Goal: Task Accomplishment & Management: Manage account settings

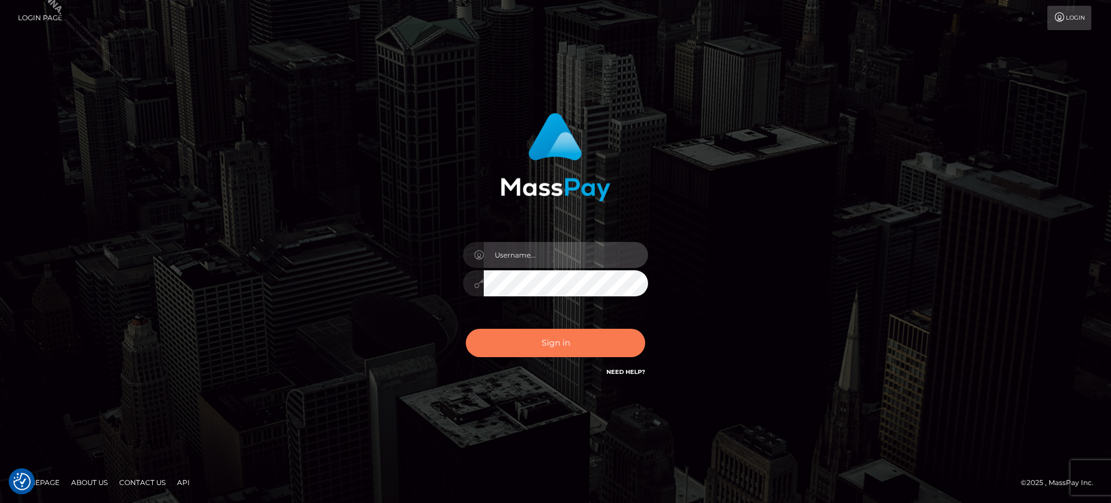
type input "[PERSON_NAME].B2S"
click at [503, 350] on button "Sign in" at bounding box center [555, 343] width 179 height 28
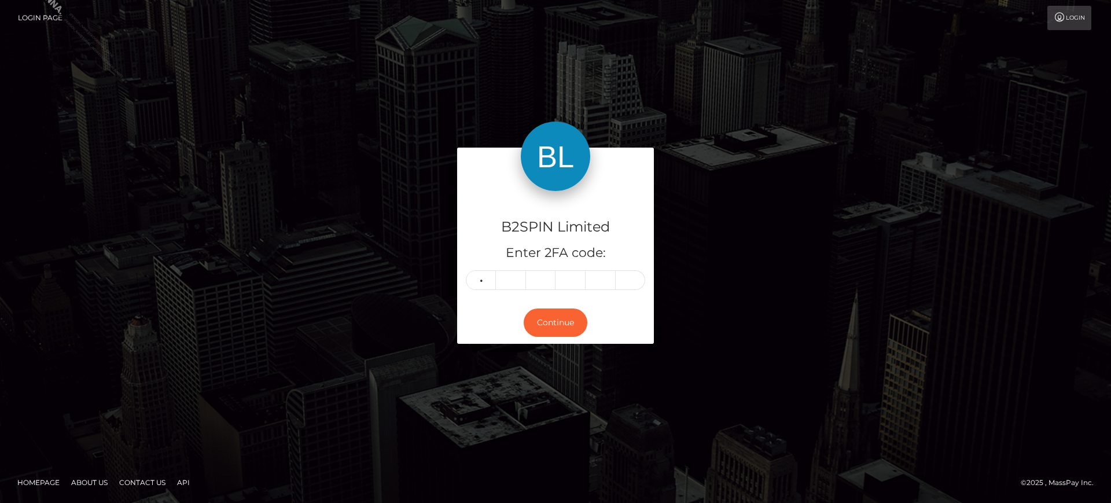
type input "2"
type input "8"
type input "0"
type input "6"
type input "9"
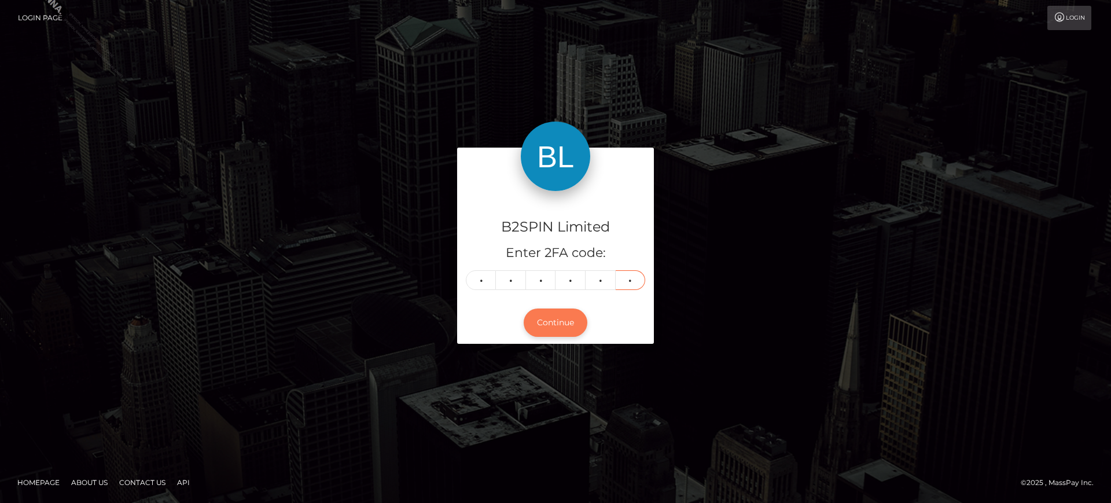
type input "6"
click at [553, 336] on button "Continue" at bounding box center [556, 322] width 64 height 28
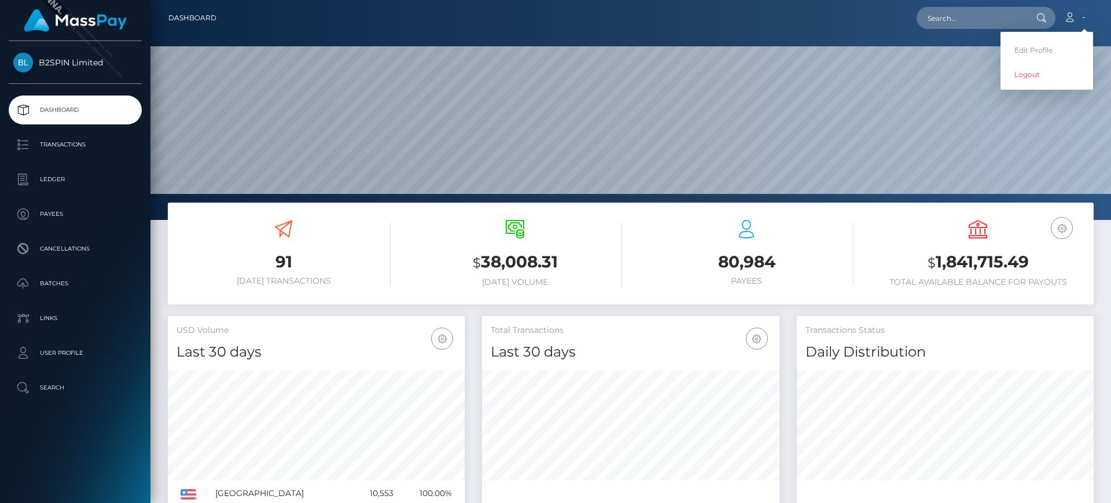
scroll to position [205, 297]
click at [1033, 51] on link "Edit Profile" at bounding box center [1047, 49] width 93 height 21
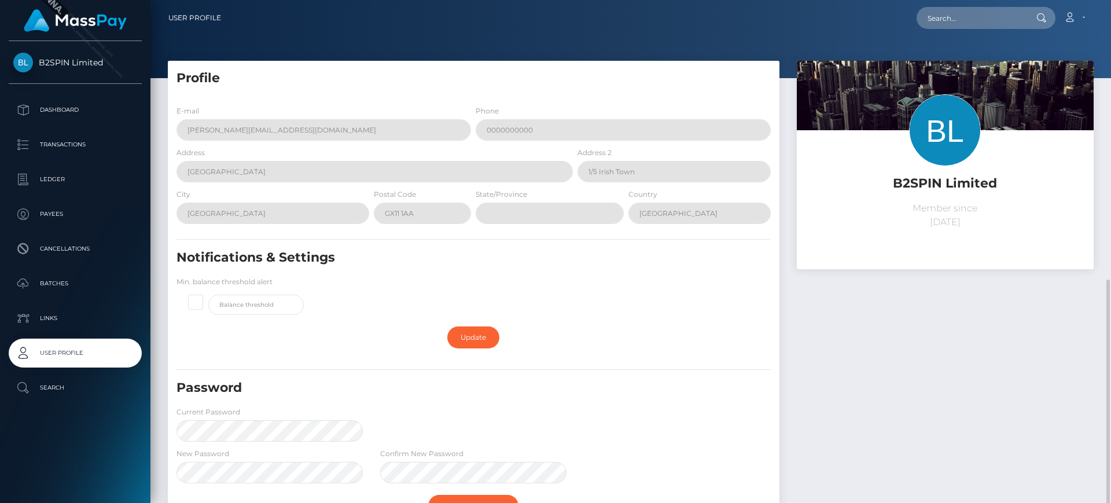
scroll to position [159, 0]
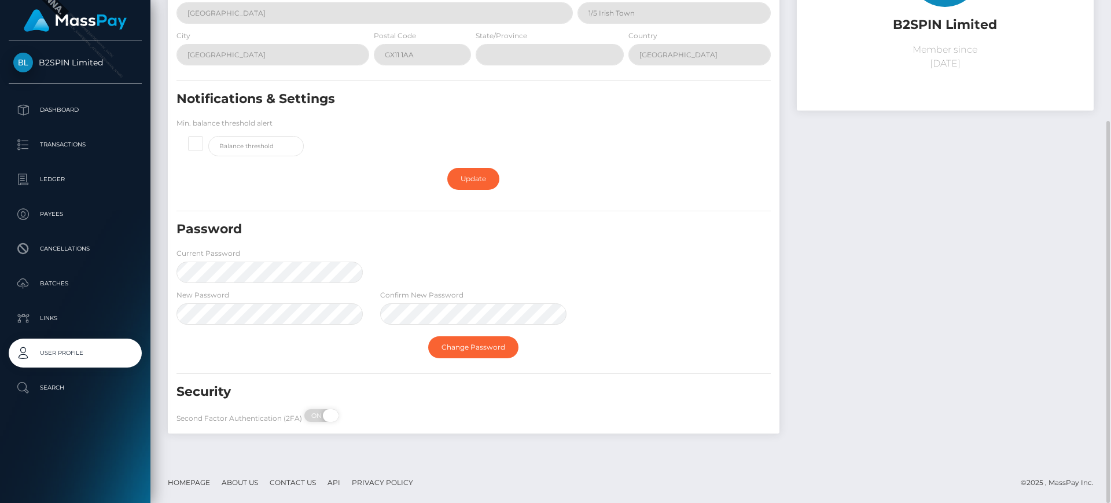
click at [323, 414] on span at bounding box center [331, 415] width 16 height 13
click at [314, 413] on span at bounding box center [312, 415] width 16 height 13
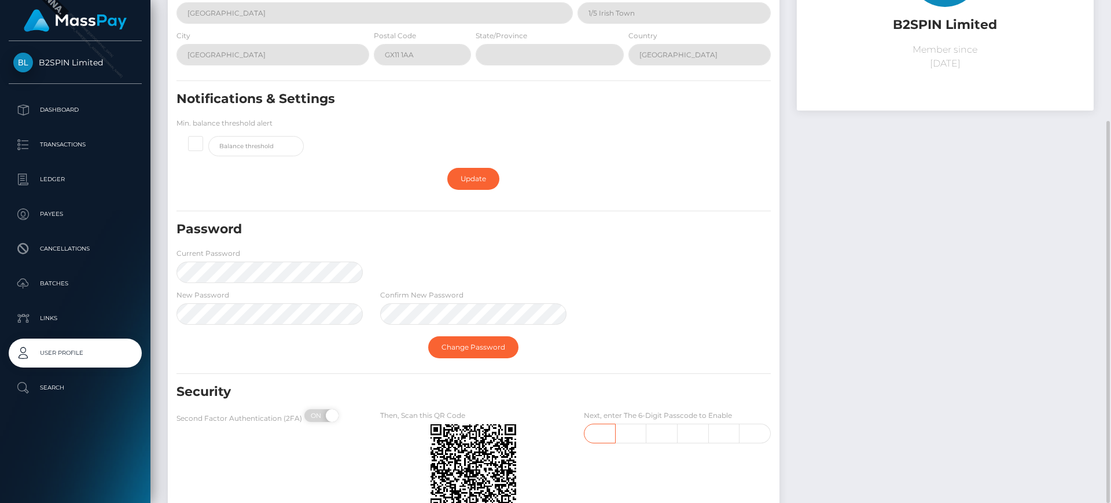
checkbox input "true"
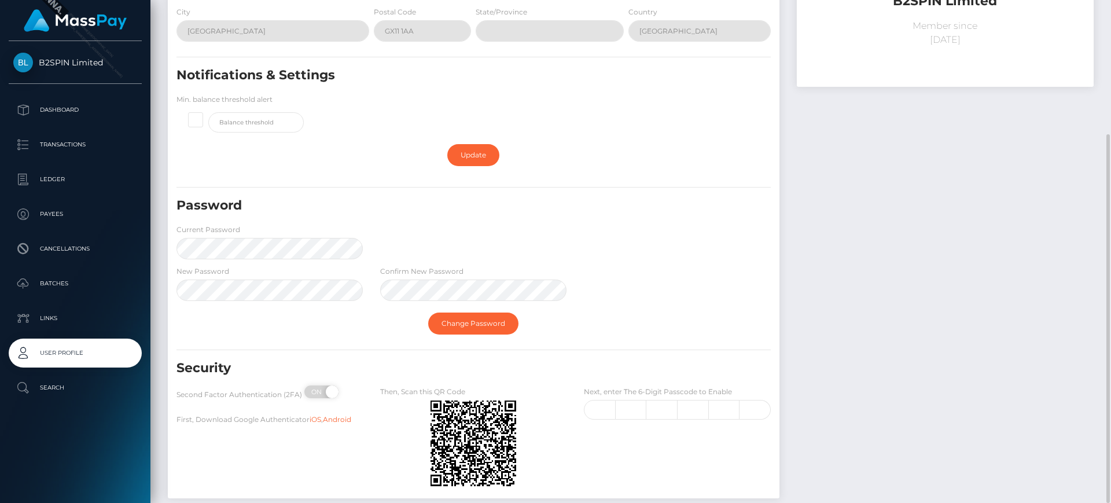
click at [420, 387] on label "Then, Scan this QR Code" at bounding box center [422, 392] width 85 height 10
click at [420, 395] on label "Then, Scan this QR Code" at bounding box center [422, 392] width 85 height 10
click at [671, 302] on div "New Password Confirm New Password" at bounding box center [474, 286] width 612 height 42
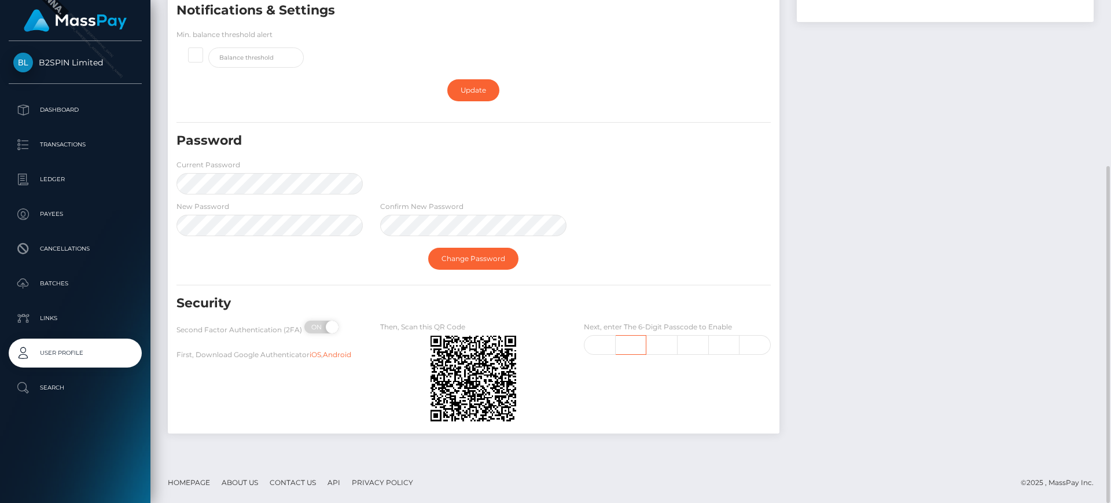
click at [617, 342] on input "text" at bounding box center [631, 345] width 31 height 20
click at [600, 337] on input "text" at bounding box center [599, 345] width 31 height 20
type input "5"
type input "7"
type input "1"
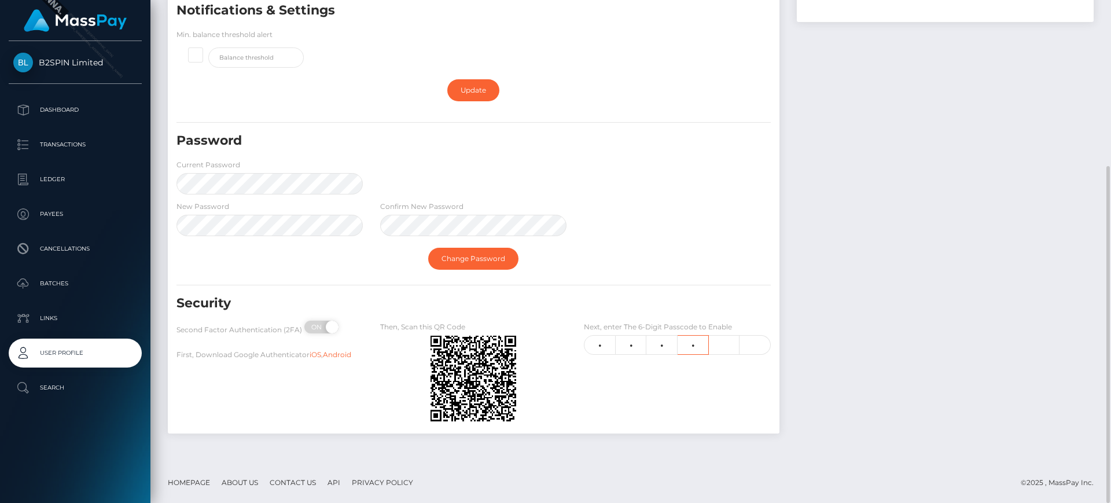
type input "6"
type input "8"
type input "3"
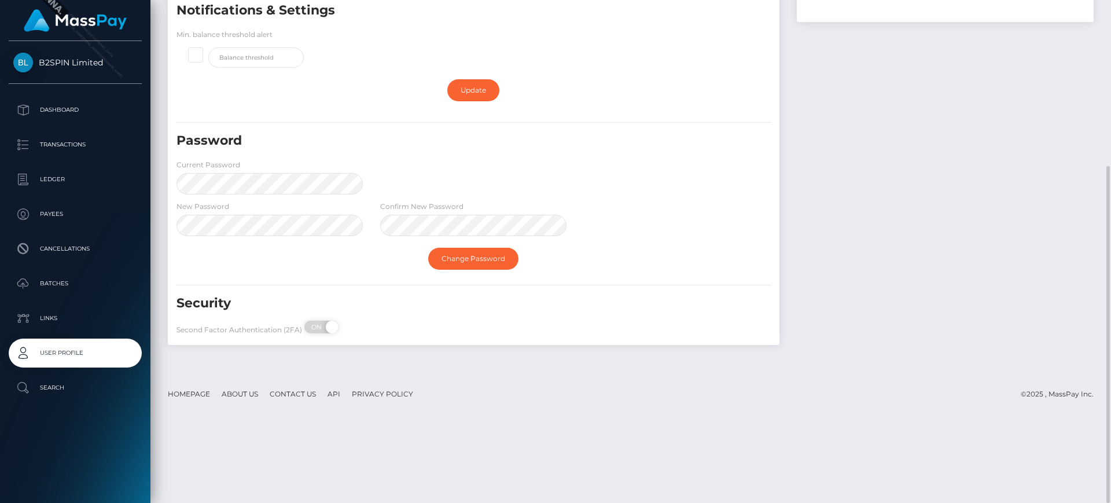
scroll to position [0, 0]
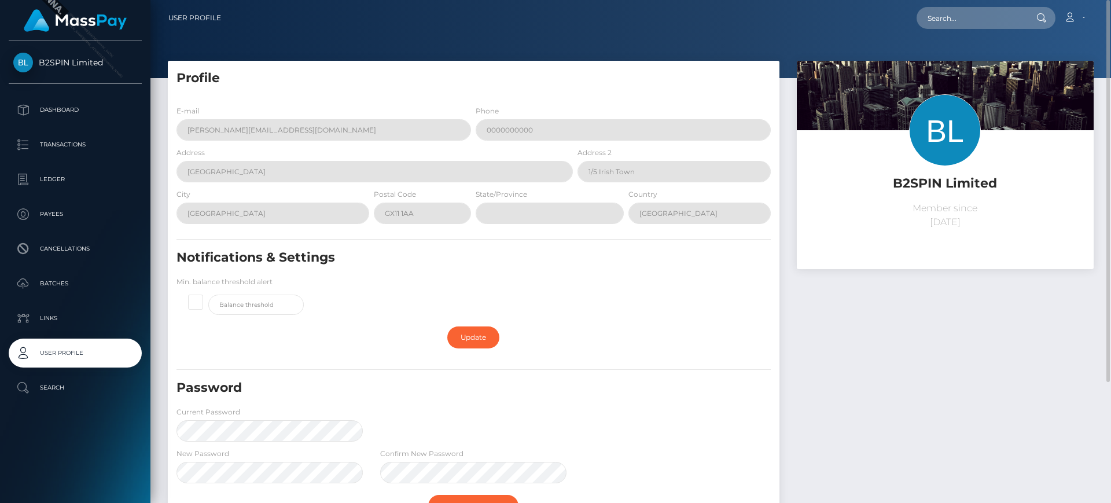
click at [35, 126] on ul "Dashboard Transactions Ledger Payees Cancellations Batches Links User Profile" at bounding box center [75, 248] width 150 height 307
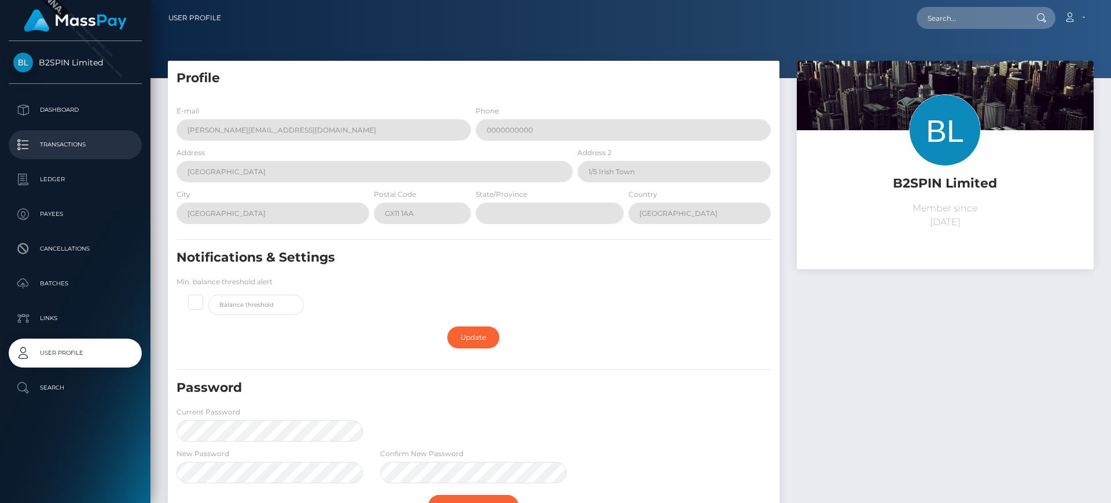
click at [30, 142] on p "Transactions" at bounding box center [75, 144] width 124 height 17
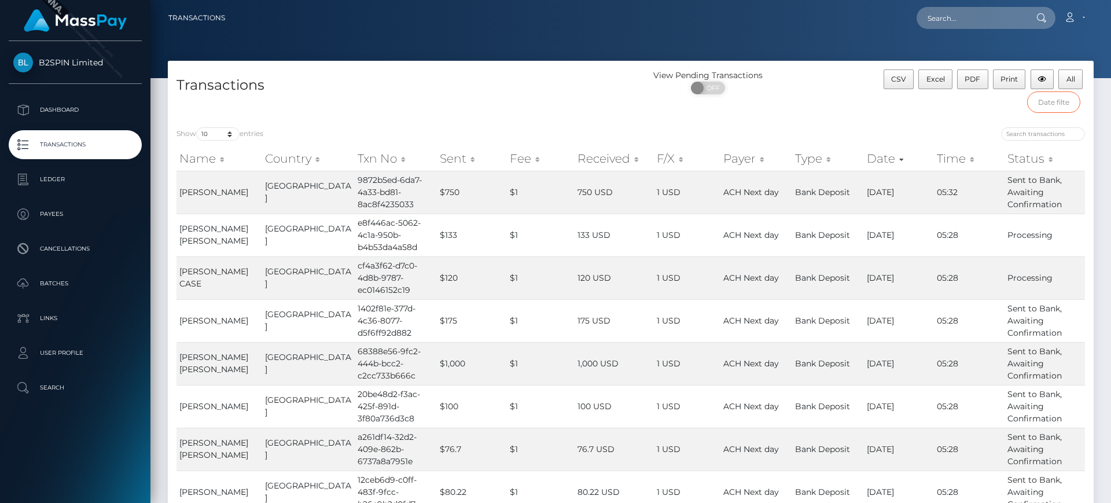
click at [1048, 106] on input "text" at bounding box center [1054, 101] width 54 height 21
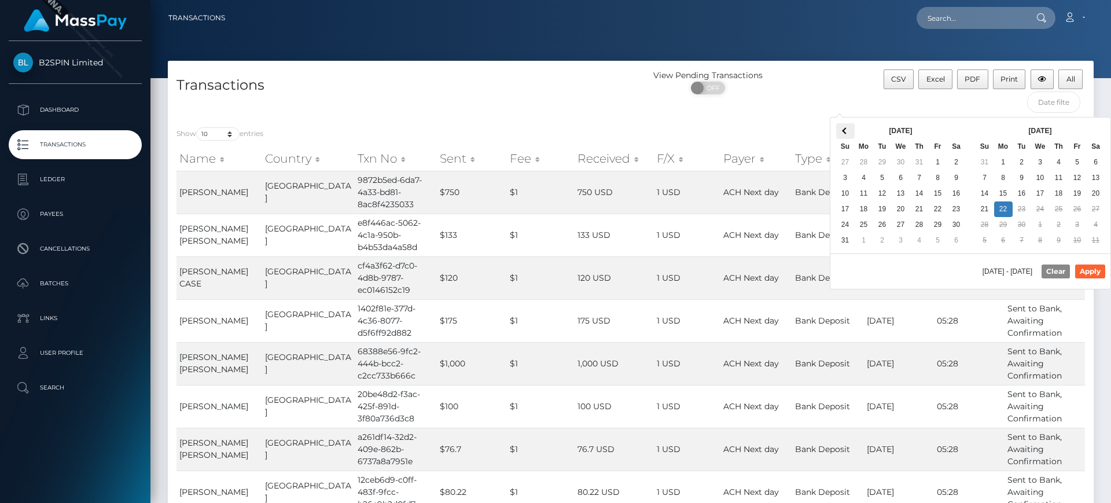
click at [842, 130] on th at bounding box center [845, 131] width 19 height 16
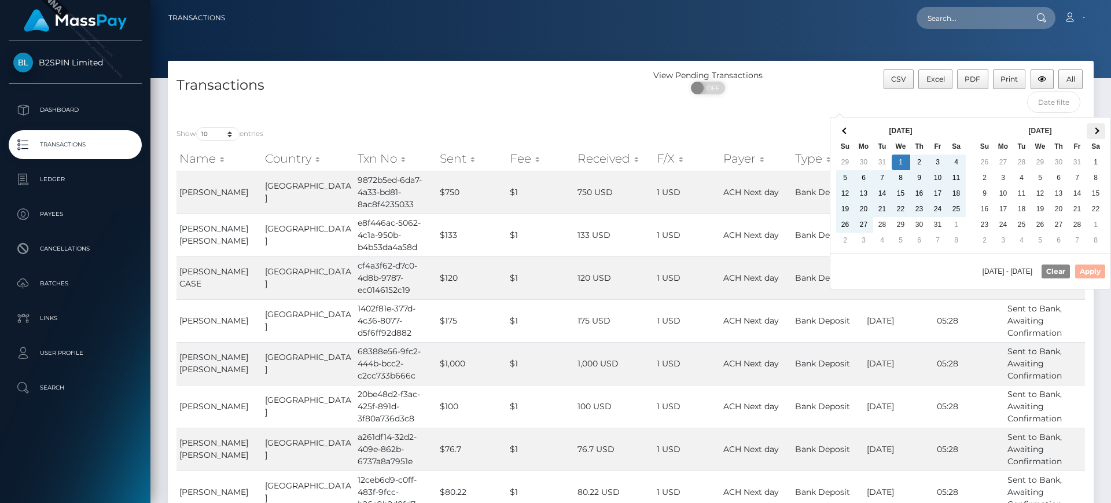
click at [1097, 127] on th at bounding box center [1096, 131] width 19 height 16
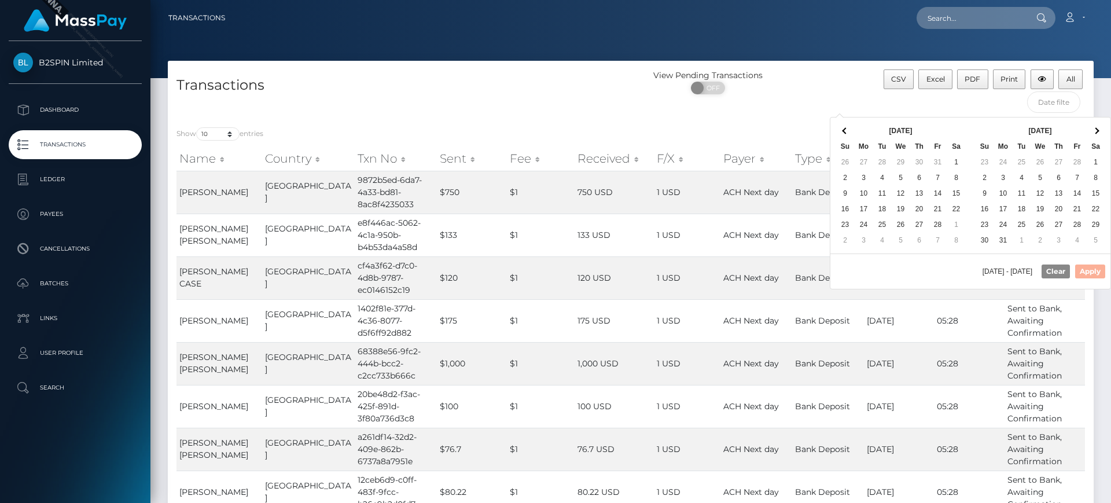
click at [1097, 127] on th at bounding box center [1096, 131] width 19 height 16
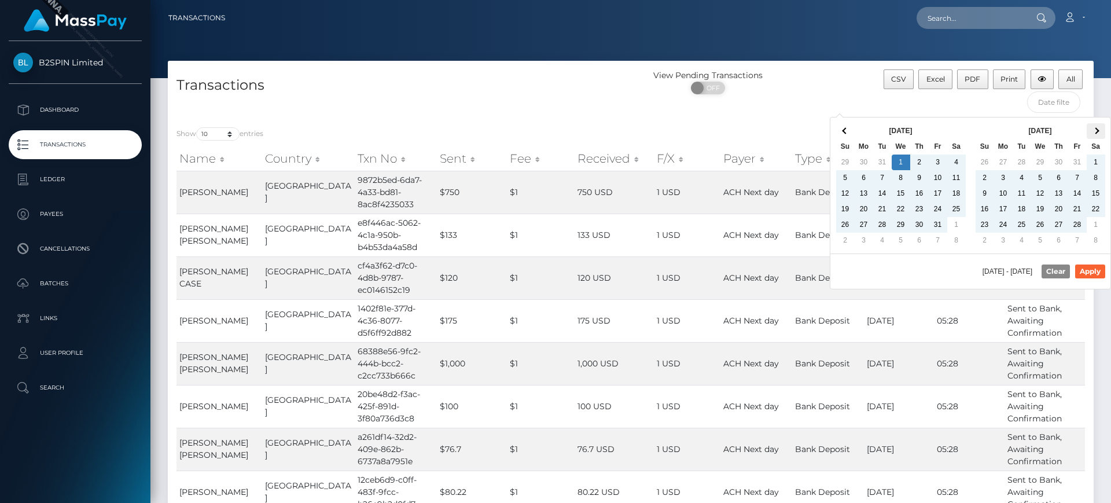
click at [1104, 126] on th at bounding box center [1096, 131] width 19 height 16
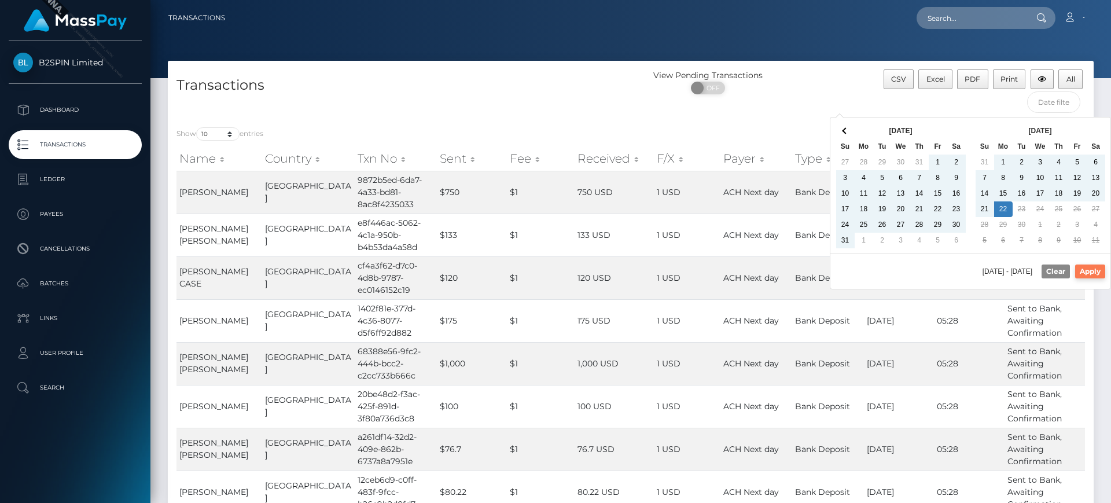
click at [1099, 276] on button "Apply" at bounding box center [1090, 272] width 30 height 14
type input "01/01/2025 - 09/22/2025"
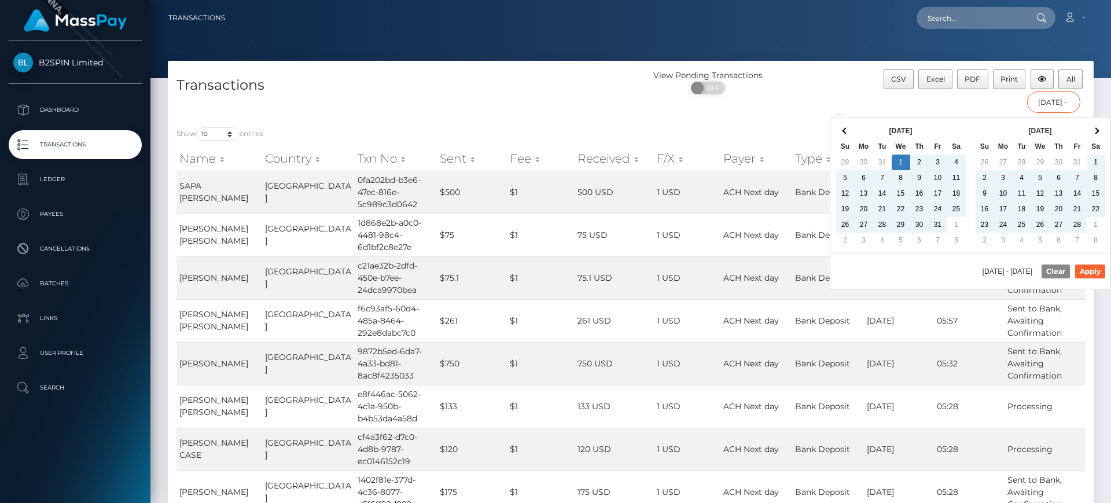
click at [1067, 103] on input "01/01/2025 - 09/22/2025" at bounding box center [1054, 101] width 54 height 21
click at [950, 106] on div "CSV Excel PDF Print All 01/01/2025 - 09/22/2025" at bounding box center [978, 93] width 232 height 49
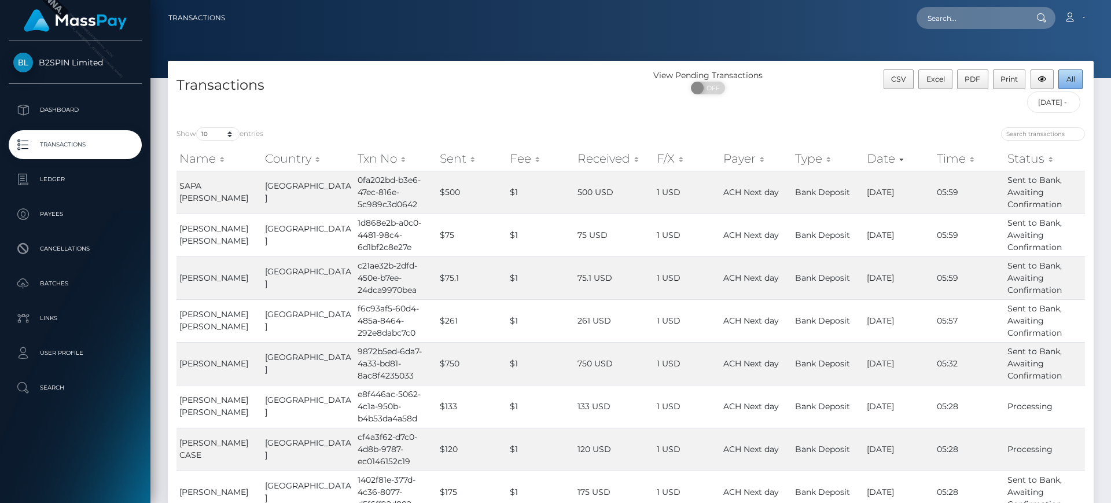
click at [1063, 86] on button "All" at bounding box center [1071, 79] width 24 height 20
click at [582, 16] on div "Loading... Loading... Account Edit Profile Logout" at bounding box center [663, 18] width 859 height 24
click at [1071, 24] on link "Account" at bounding box center [1074, 18] width 34 height 24
click at [1059, 67] on link "Logout" at bounding box center [1047, 74] width 93 height 21
click at [49, 181] on p "Ledger" at bounding box center [75, 179] width 124 height 17
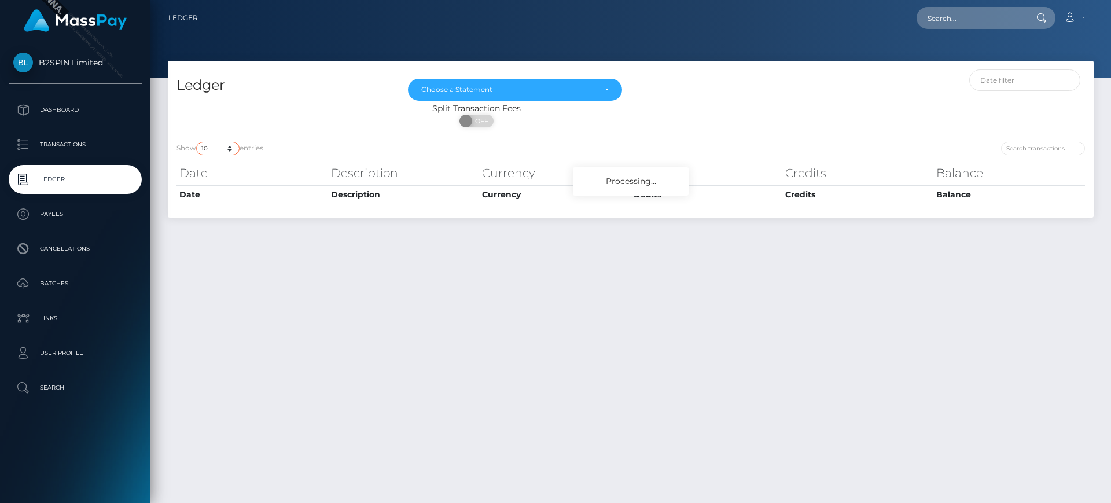
click at [222, 149] on select "10 25 50 100 250" at bounding box center [217, 148] width 43 height 13
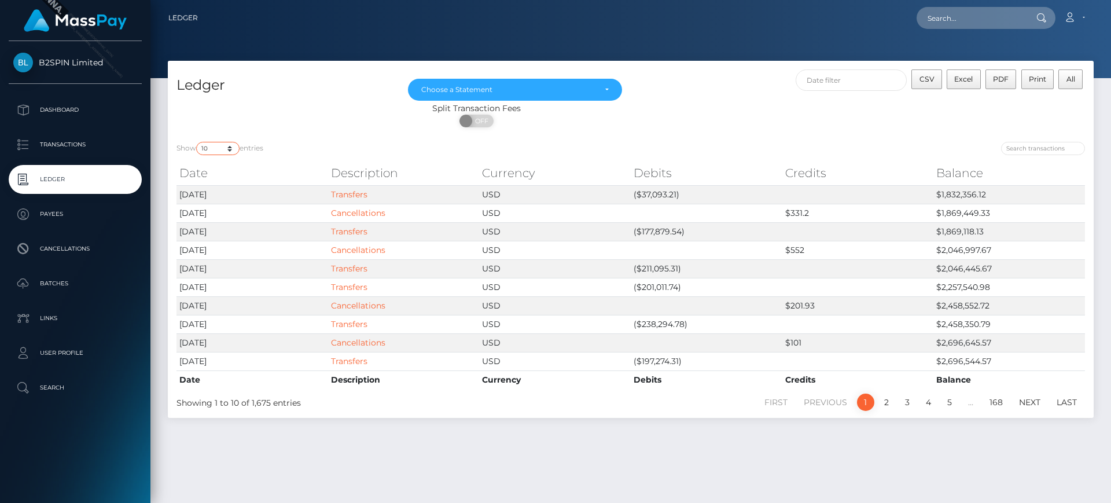
select select "50"
click at [197, 142] on select "10 25 50 100 250" at bounding box center [217, 148] width 43 height 13
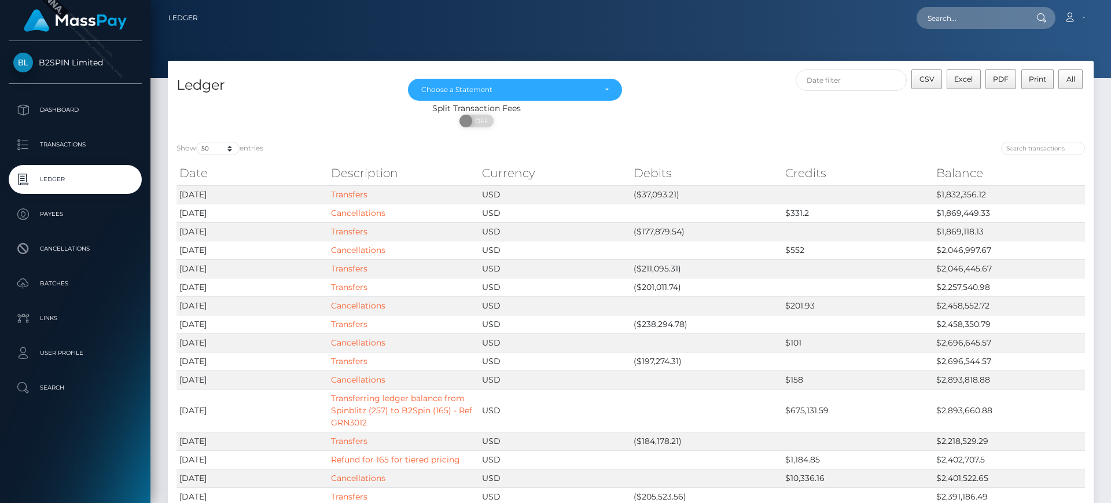
click at [912, 81] on div "CSV Excel PDF Print All" at bounding box center [862, 85] width 463 height 33
click at [915, 82] on button "CSV" at bounding box center [927, 79] width 31 height 20
click at [575, 93] on div "Choose a Statement" at bounding box center [508, 89] width 174 height 9
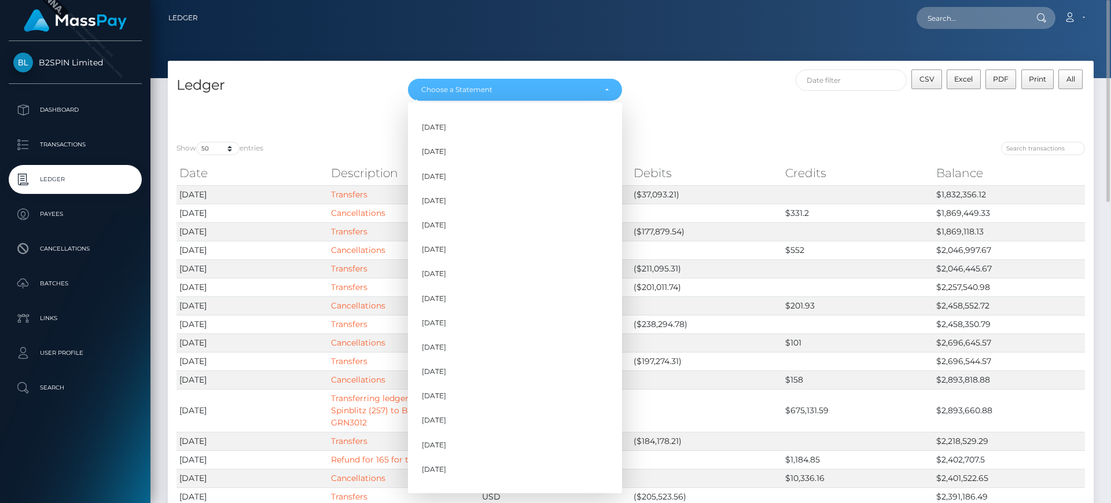
scroll to position [351, 0]
click at [446, 474] on span "Sep 2025" at bounding box center [434, 477] width 24 height 10
select select "Sep 2025"
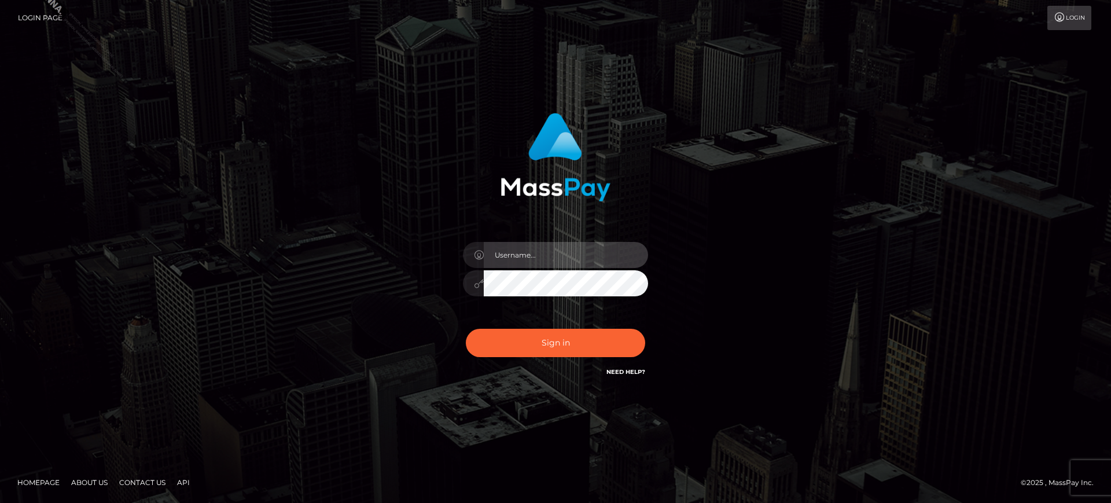
click at [533, 251] on input "text" at bounding box center [566, 255] width 164 height 26
click at [593, 261] on input "[PERSON_NAME].B2S" at bounding box center [566, 255] width 164 height 26
type input "[PERSON_NAME][DOMAIN_NAME]"
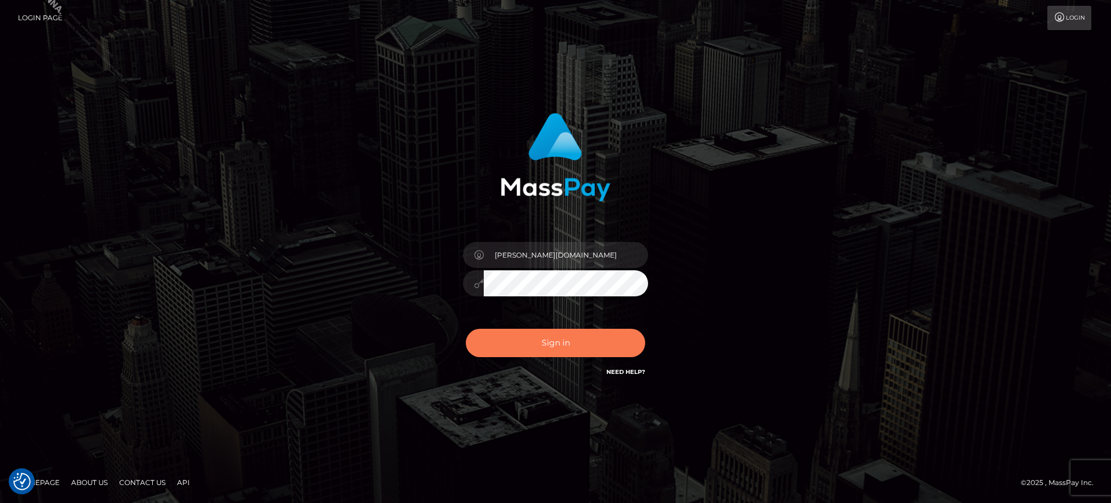
click at [515, 350] on button "Sign in" at bounding box center [555, 343] width 179 height 28
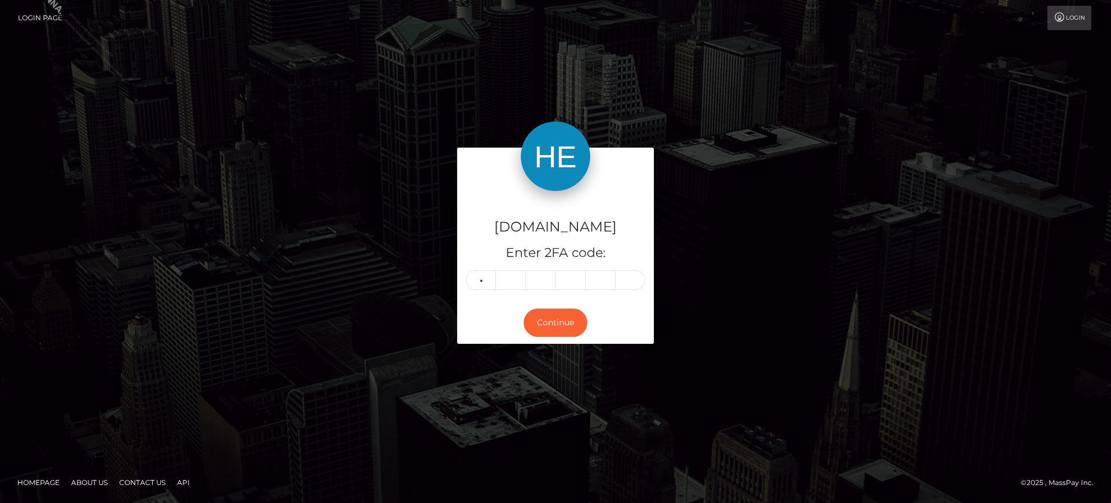
type input "9"
type input "7"
type input "3"
type input "4"
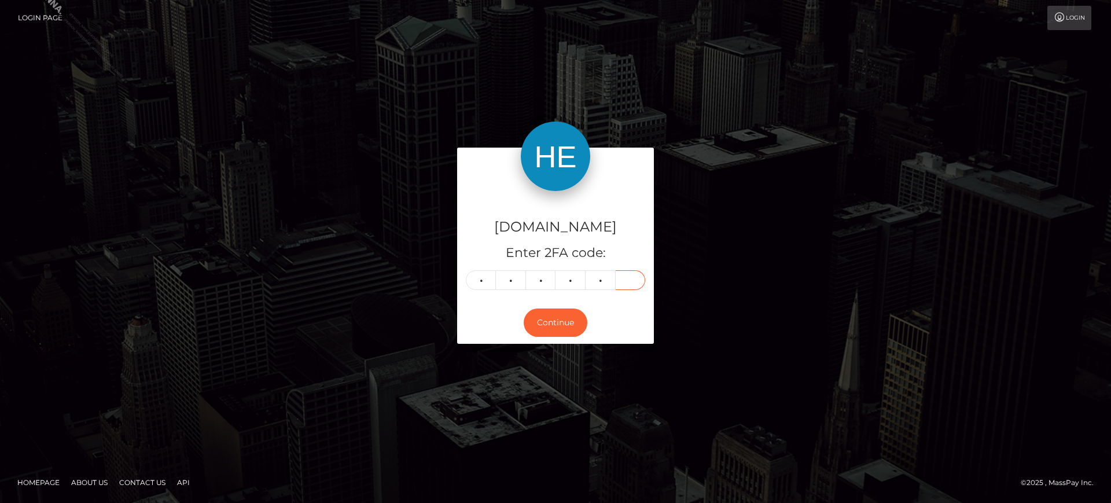
type input "0"
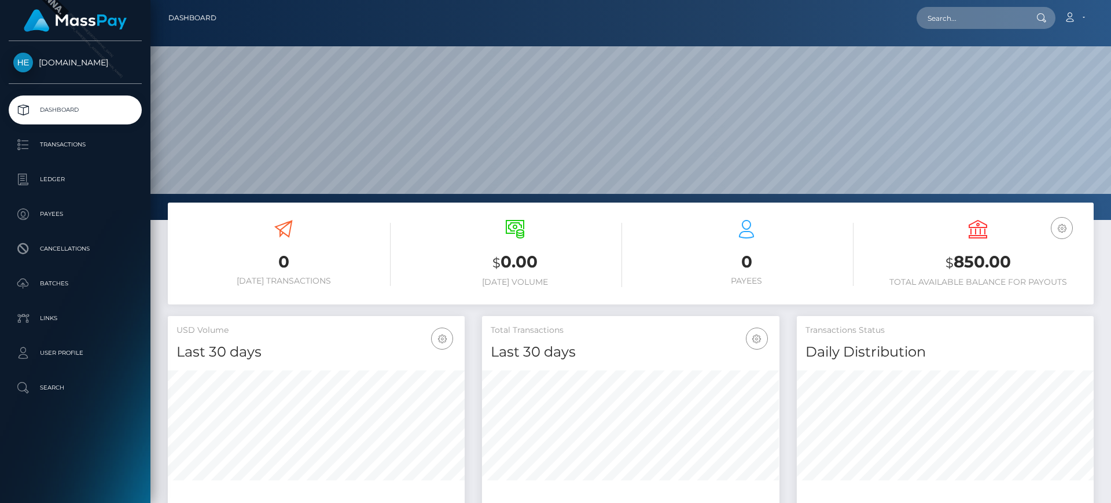
scroll to position [205, 297]
click at [51, 378] on link "Search" at bounding box center [75, 387] width 133 height 29
click at [1077, 23] on link "Account" at bounding box center [1074, 18] width 34 height 24
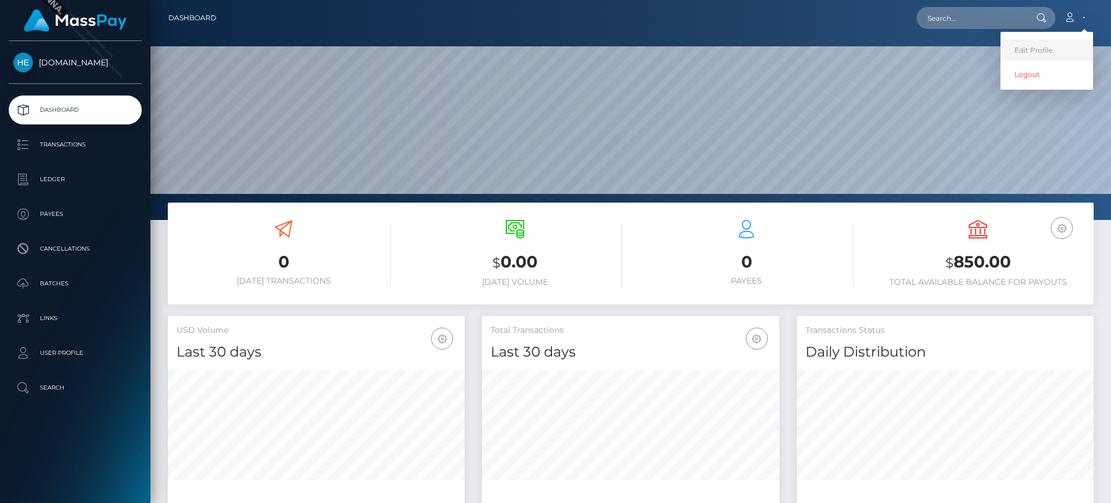
click at [1042, 47] on link "Edit Profile" at bounding box center [1047, 49] width 93 height 21
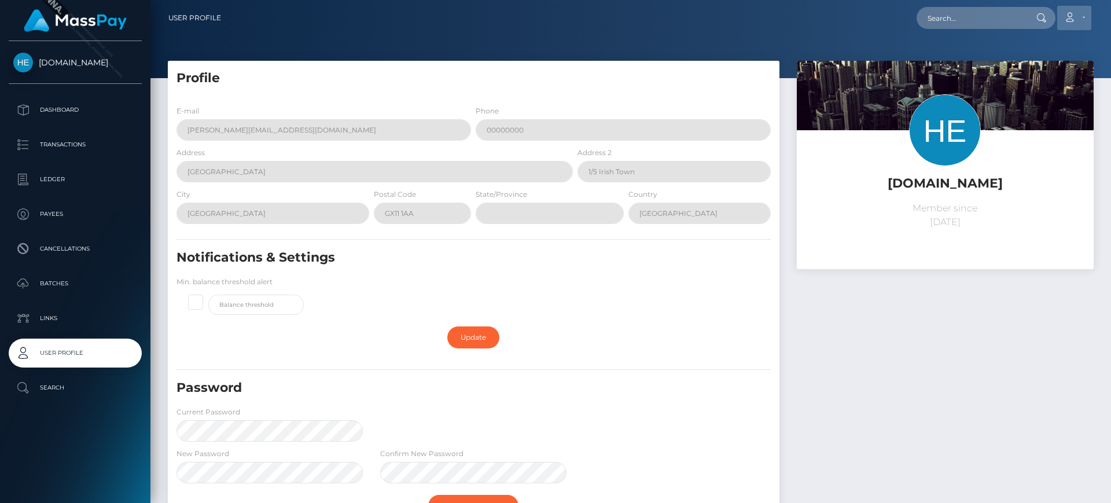
drag, startPoint x: 1088, startPoint y: 21, endPoint x: 1080, endPoint y: 25, distance: 8.8
click at [1088, 21] on link "Account" at bounding box center [1074, 18] width 34 height 24
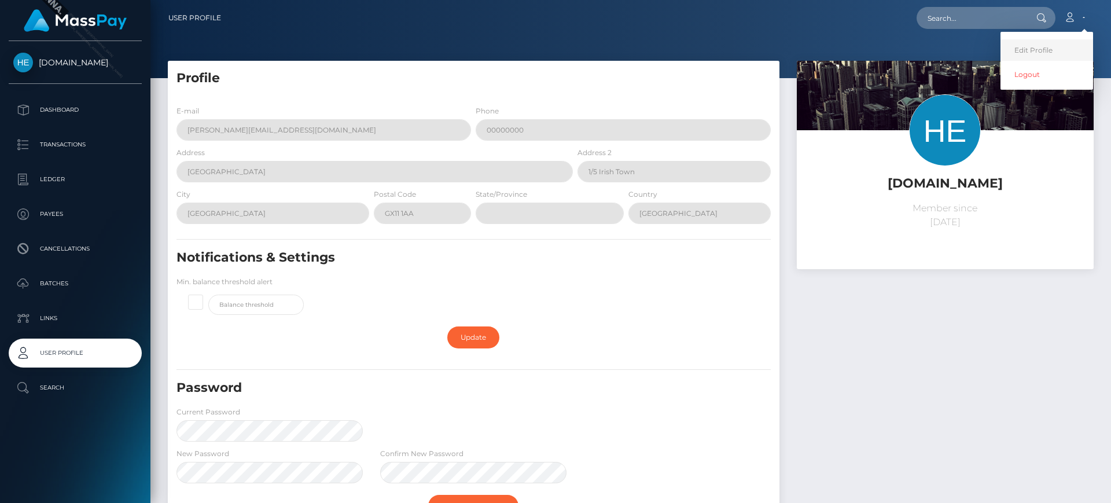
click at [1044, 53] on link "Edit Profile" at bounding box center [1047, 49] width 93 height 21
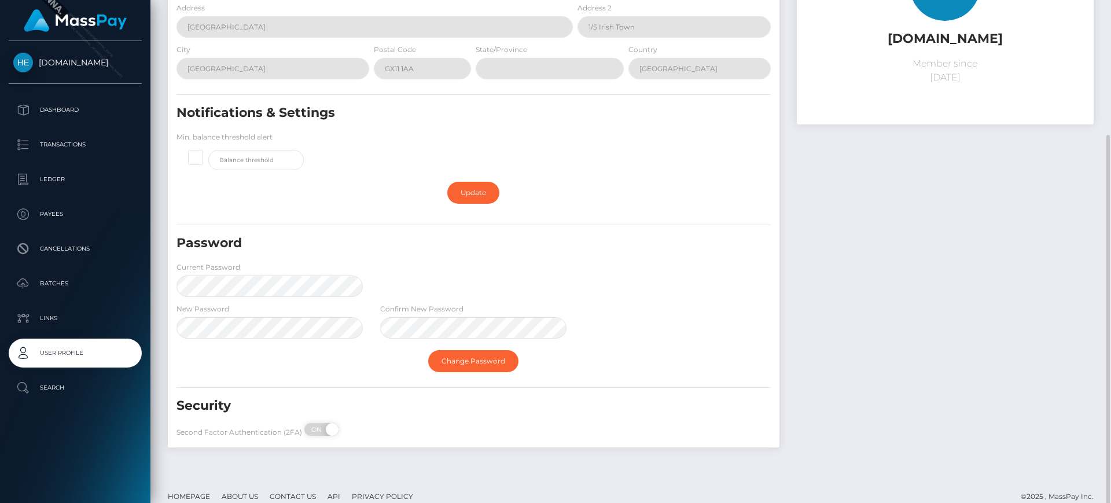
scroll to position [159, 0]
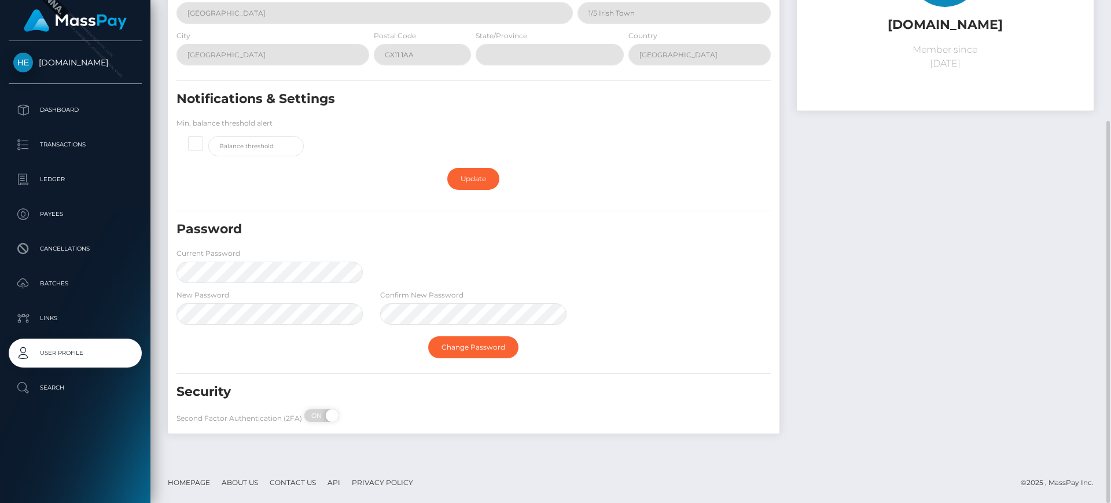
click at [319, 424] on div "Second Factor Authentication (2FA) ON OFF" at bounding box center [270, 418] width 204 height 19
click at [319, 422] on div "Second Factor Authentication (2FA) ON OFF" at bounding box center [270, 418] width 204 height 19
click at [321, 413] on div "ON OFF" at bounding box center [332, 415] width 58 height 13
click at [319, 410] on span "ON" at bounding box center [317, 415] width 29 height 13
click at [324, 415] on span "OFF" at bounding box center [325, 415] width 29 height 13
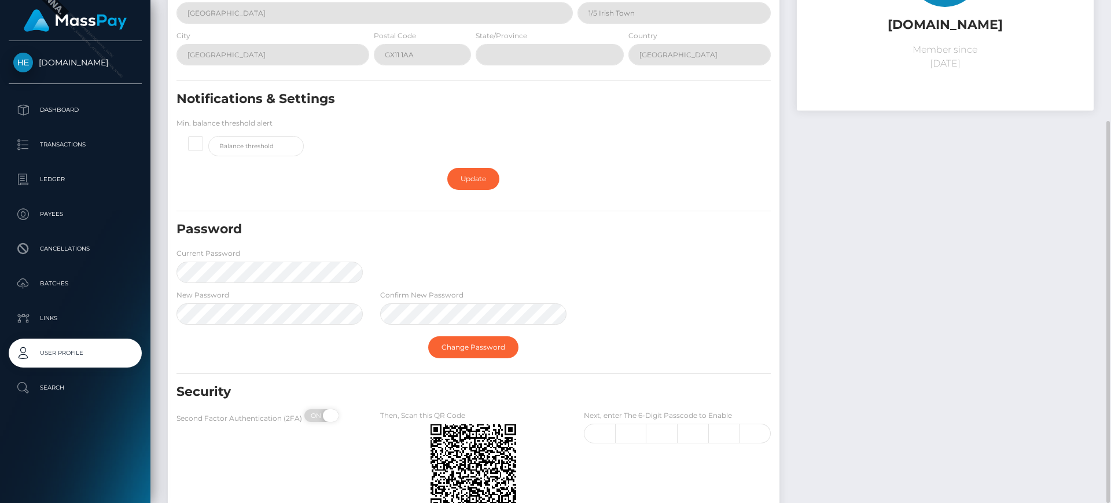
checkbox input "true"
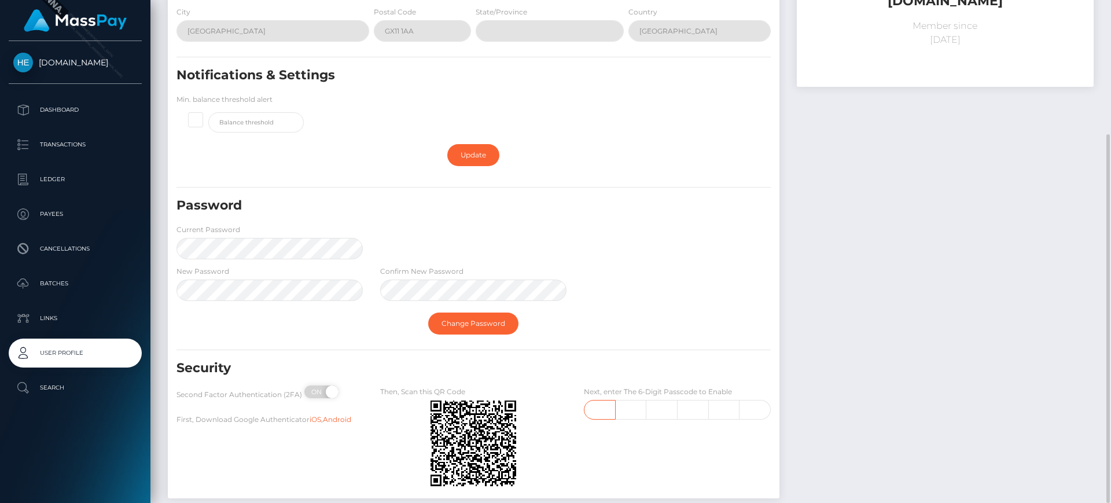
click at [607, 410] on input "text" at bounding box center [599, 410] width 31 height 20
type input "6"
type input "5"
type input "7"
type input "9"
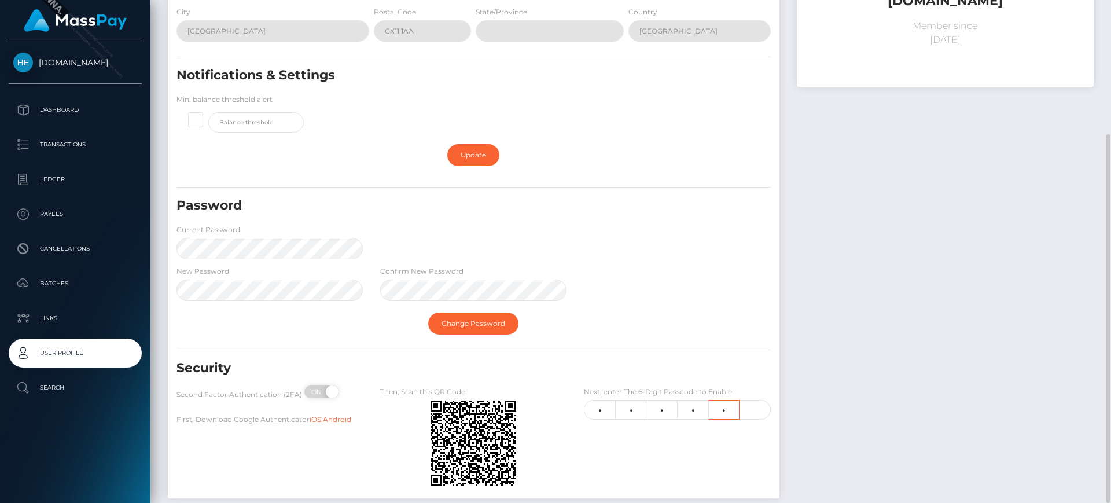
type input "6"
type input "1"
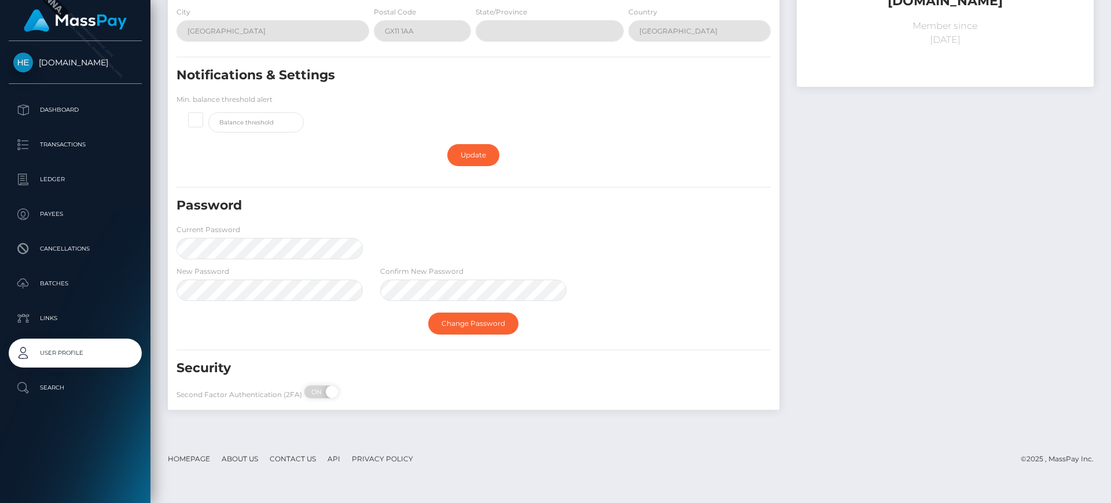
scroll to position [38, 0]
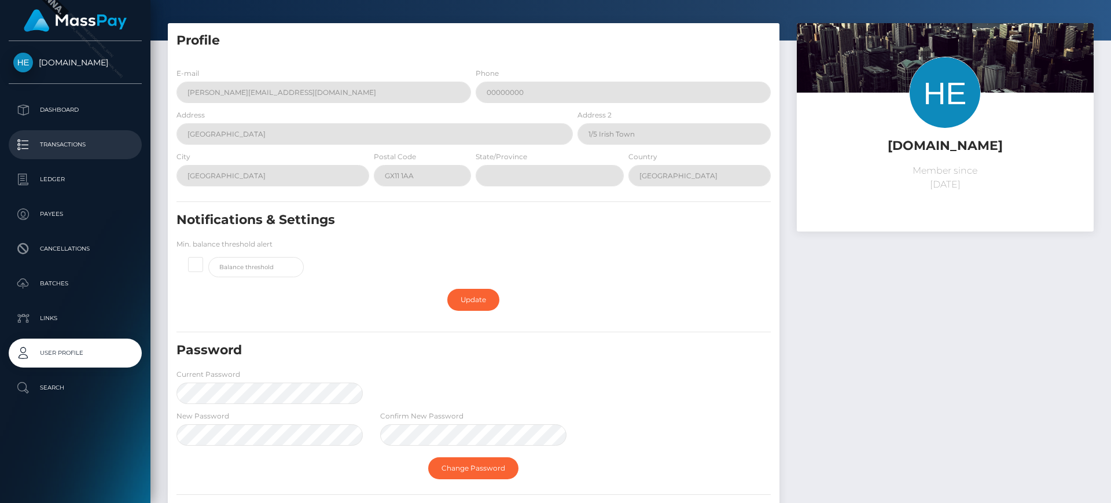
click at [77, 158] on link "Transactions" at bounding box center [75, 144] width 133 height 29
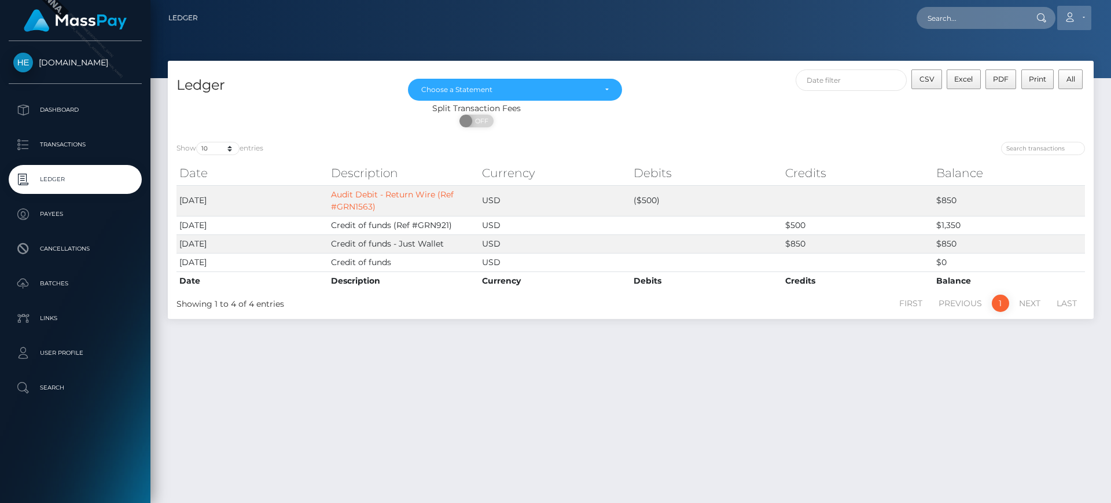
click at [1072, 6] on link "Account" at bounding box center [1074, 18] width 34 height 24
click at [1050, 74] on link "Logout" at bounding box center [1047, 74] width 93 height 21
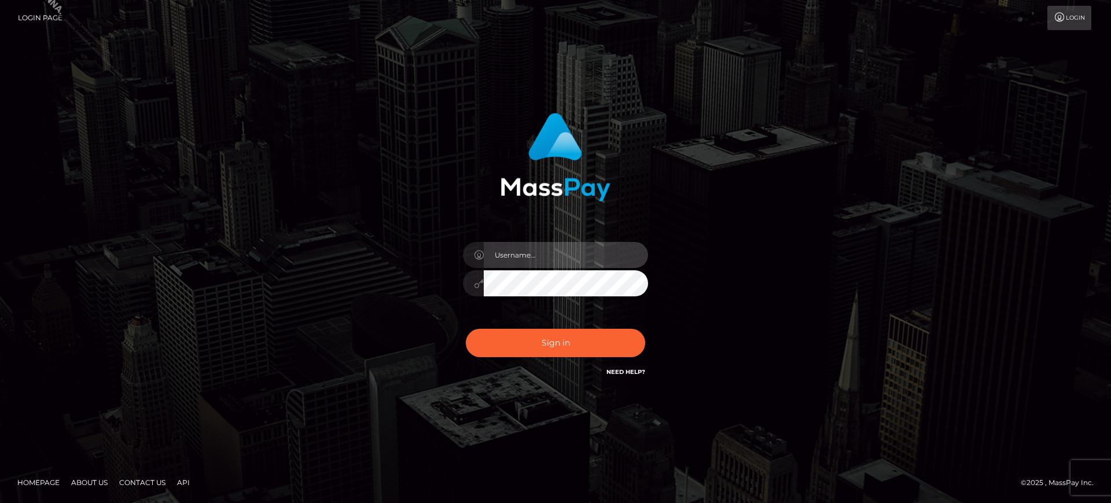
click at [555, 263] on input "text" at bounding box center [566, 255] width 164 height 26
click at [576, 251] on input "[PERSON_NAME][DOMAIN_NAME]" at bounding box center [566, 255] width 164 height 26
type input "[PERSON_NAME][DOMAIN_NAME]"
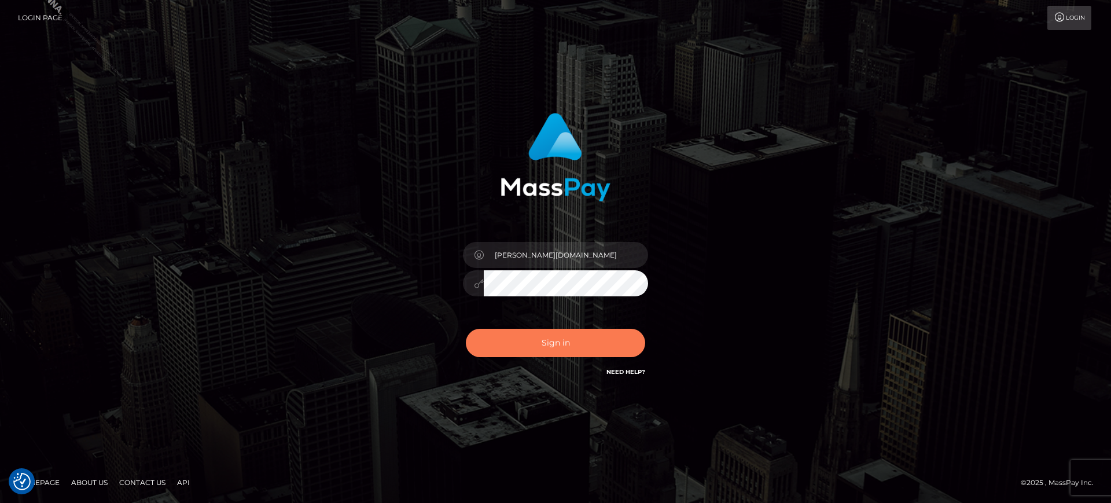
click at [601, 348] on button "Sign in" at bounding box center [555, 343] width 179 height 28
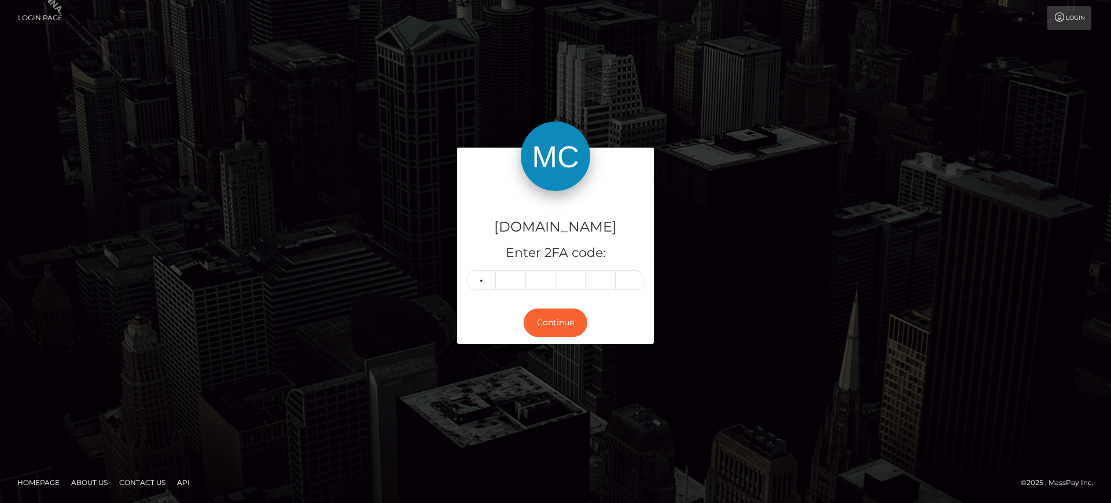
type input "5"
type input "4"
type input "3"
type input "6"
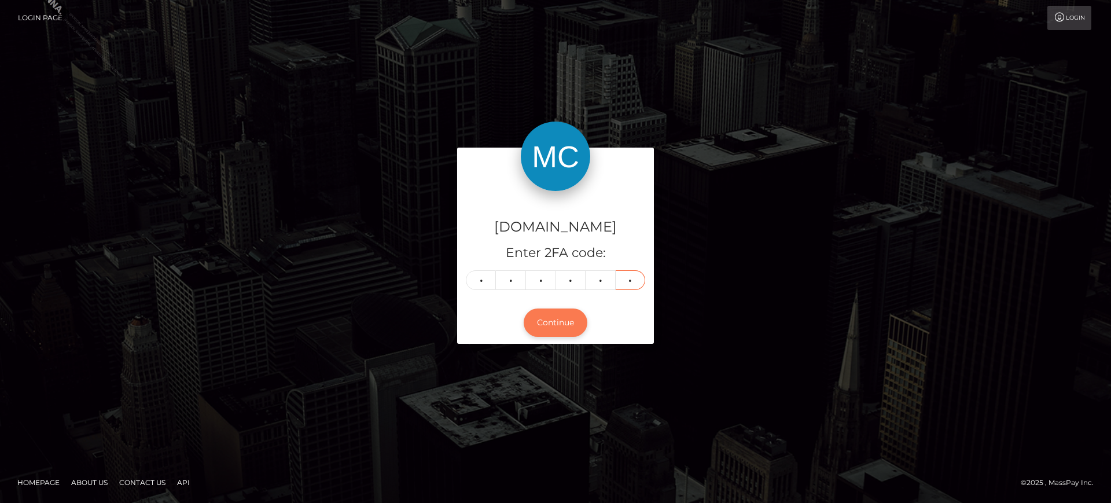
type input "7"
click at [576, 328] on button "Continue" at bounding box center [556, 322] width 64 height 28
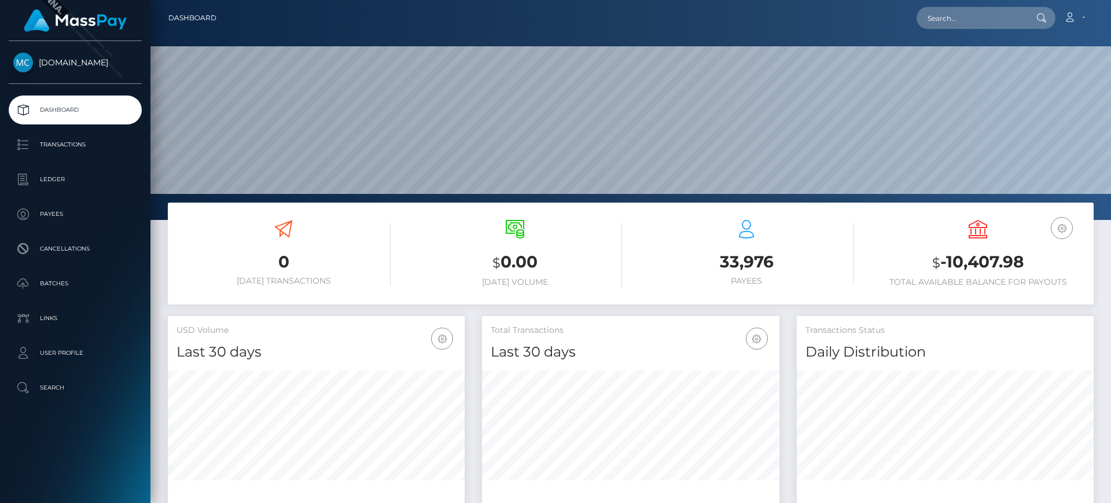
scroll to position [205, 297]
click at [45, 385] on p "Search" at bounding box center [75, 387] width 124 height 17
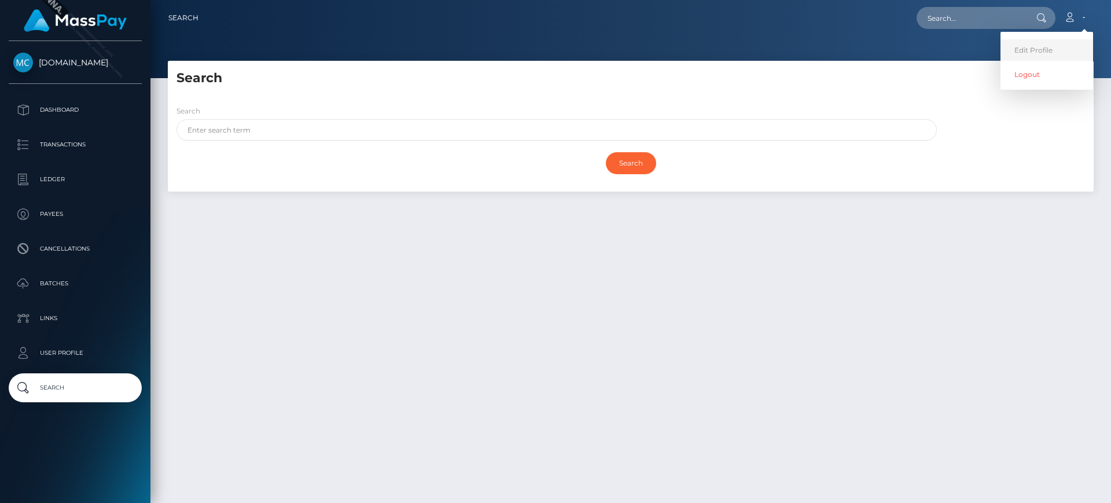
click at [1042, 57] on link "Edit Profile" at bounding box center [1047, 49] width 93 height 21
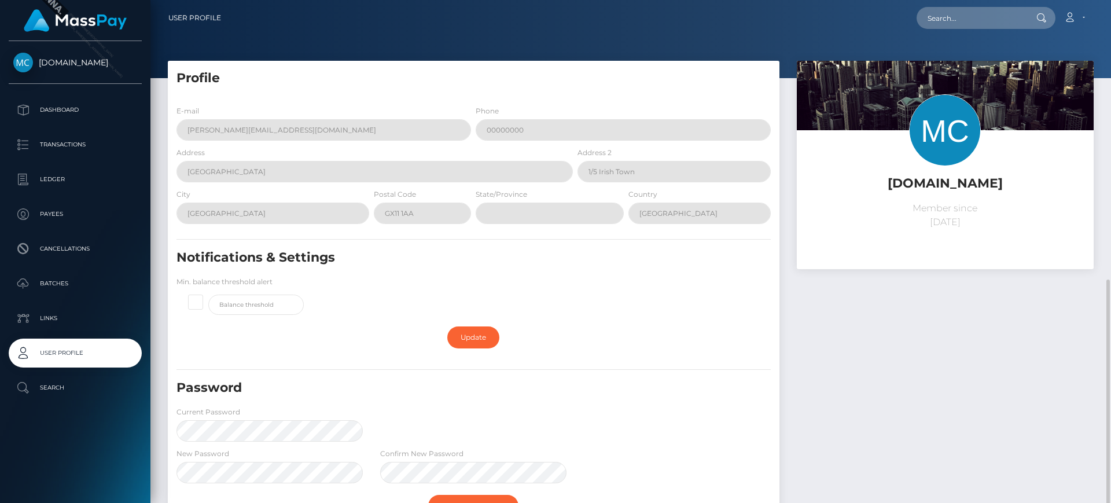
scroll to position [159, 0]
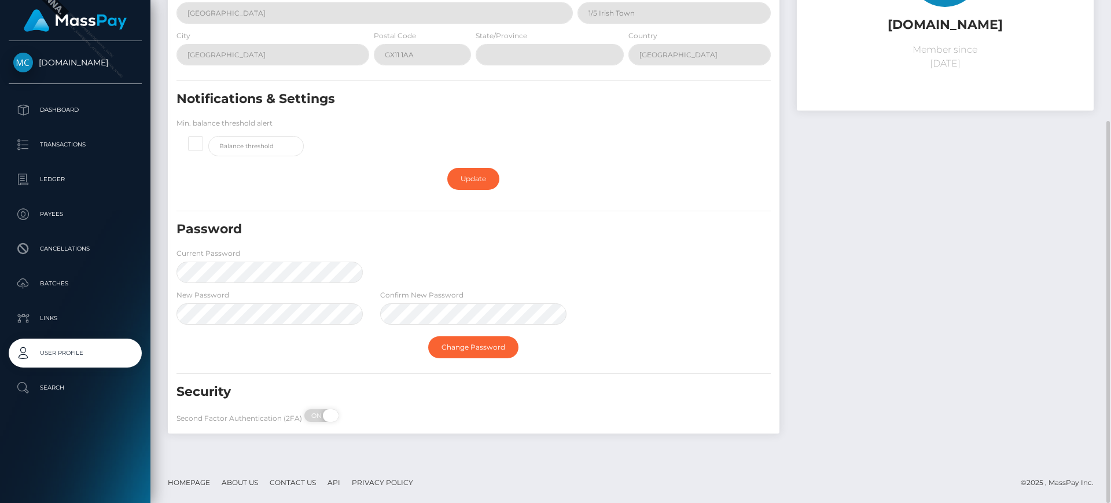
click at [325, 412] on span at bounding box center [331, 415] width 16 height 13
click at [312, 416] on span "ON" at bounding box center [317, 415] width 29 height 13
click at [319, 416] on span "OFF" at bounding box center [325, 415] width 29 height 13
checkbox input "true"
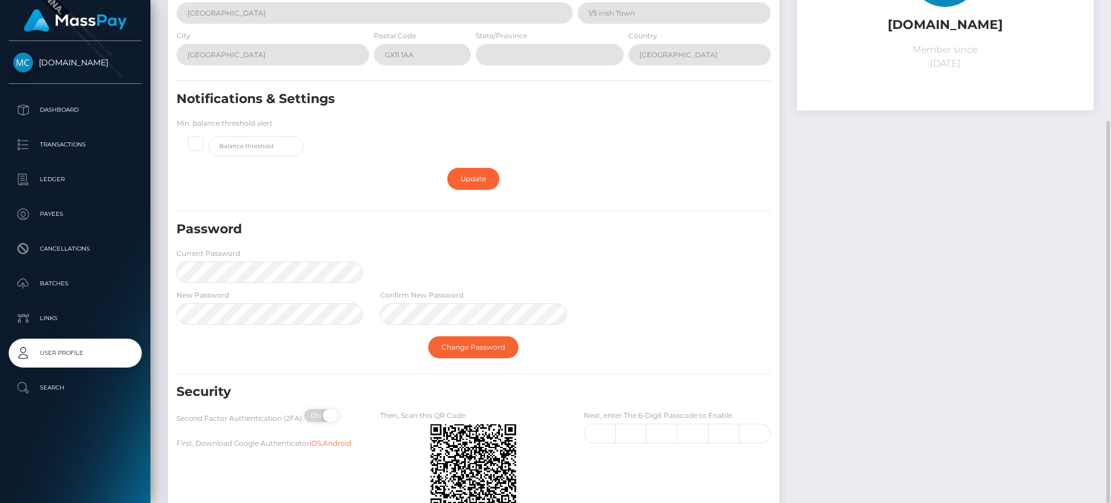
scroll to position [247, 0]
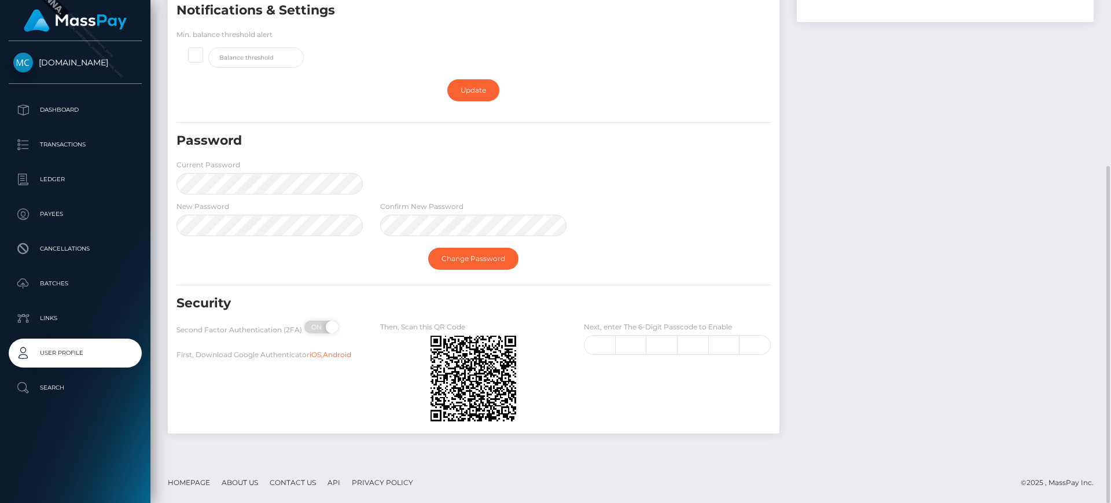
click at [601, 355] on div "Next, enter The 6-Digit Passcode to Enable" at bounding box center [677, 374] width 204 height 107
click at [601, 353] on input "text" at bounding box center [599, 345] width 31 height 20
type input "8"
type input "9"
type input "1"
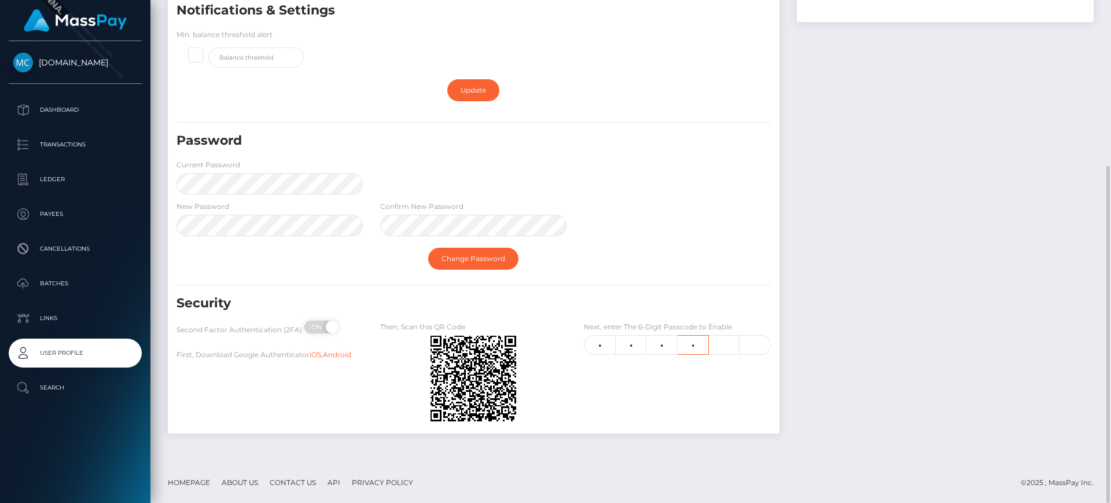
type input "2"
type input "8"
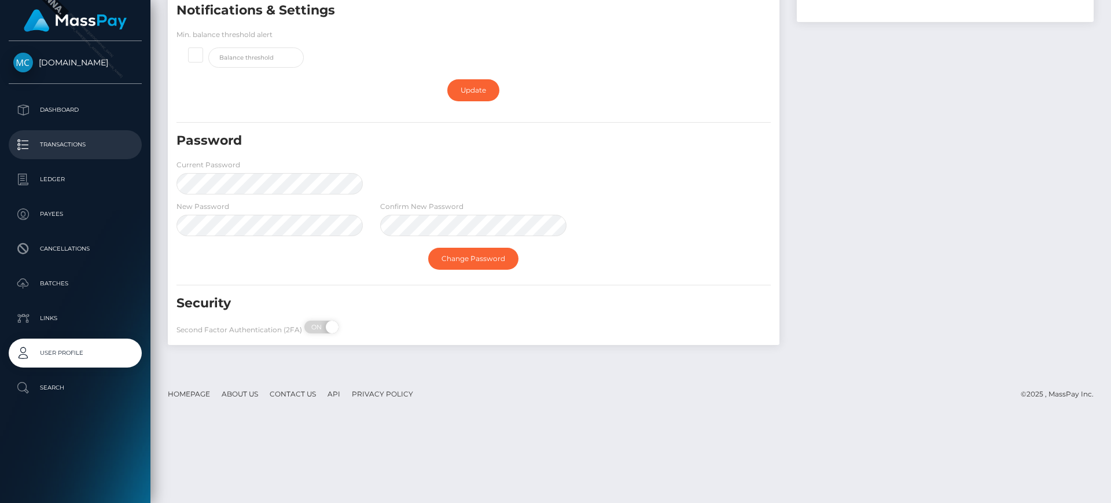
click at [77, 149] on p "Transactions" at bounding box center [75, 144] width 124 height 17
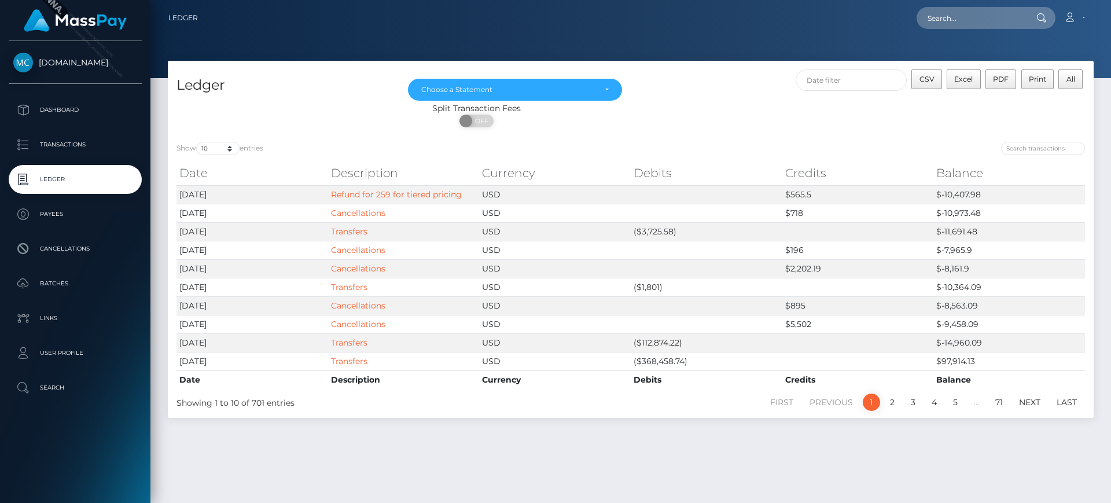
click at [762, 115] on div "ON OFF" at bounding box center [477, 124] width 618 height 19
click at [1059, 17] on link "Account" at bounding box center [1074, 18] width 34 height 24
click at [1023, 76] on link "Logout" at bounding box center [1047, 74] width 93 height 21
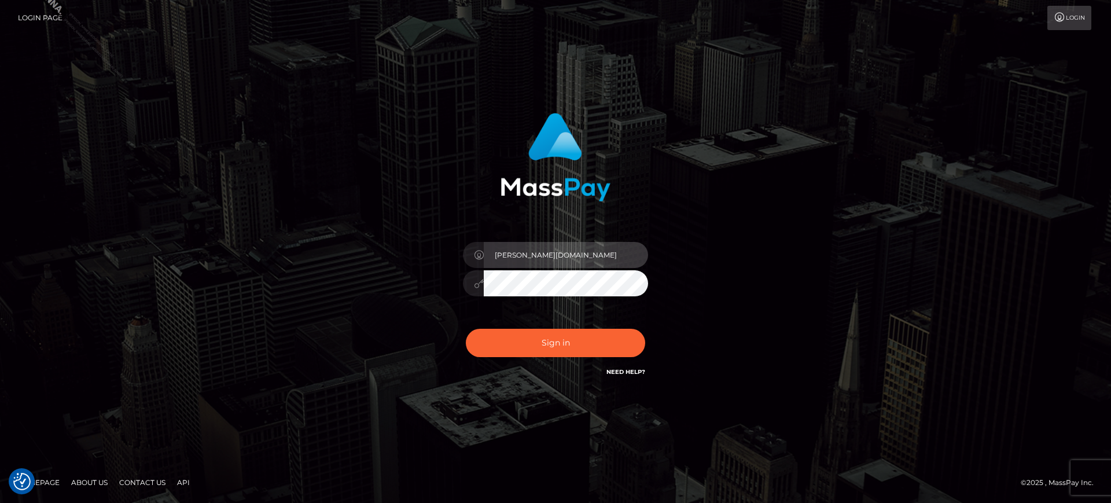
click at [504, 262] on input "[PERSON_NAME][DOMAIN_NAME]" at bounding box center [566, 255] width 164 height 26
type input "[PERSON_NAME].SF"
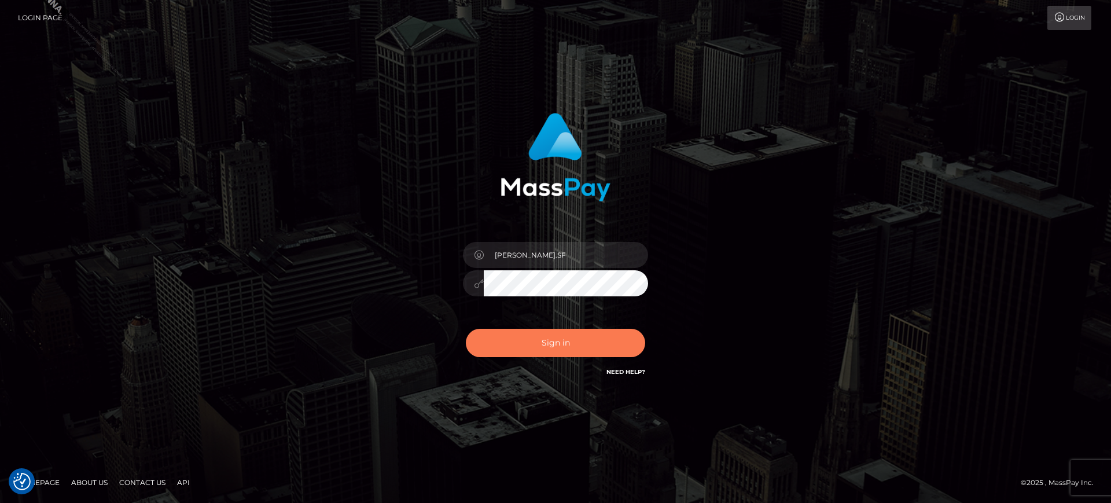
click at [581, 336] on button "Sign in" at bounding box center [555, 343] width 179 height 28
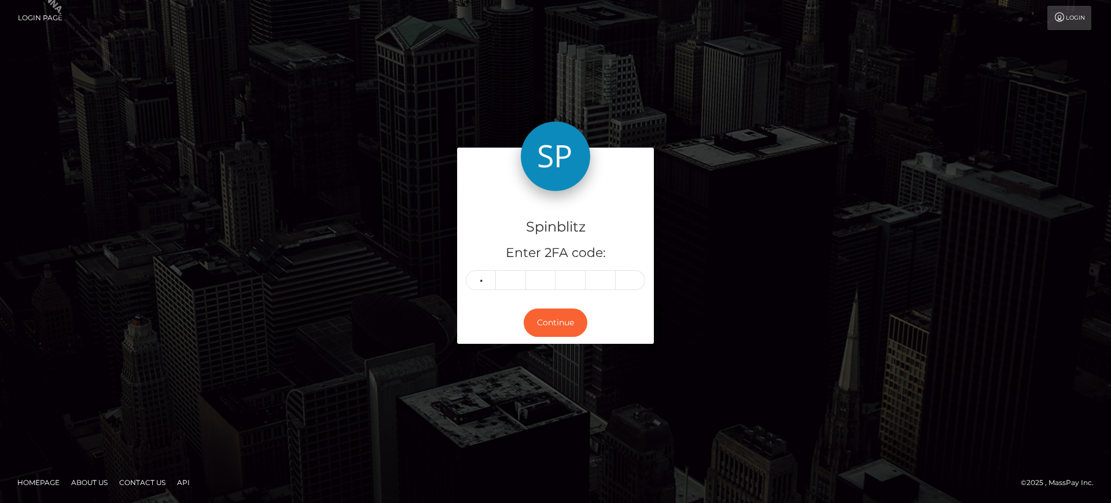
type input "1"
type input "4"
type input "1"
type input "2"
type input "5"
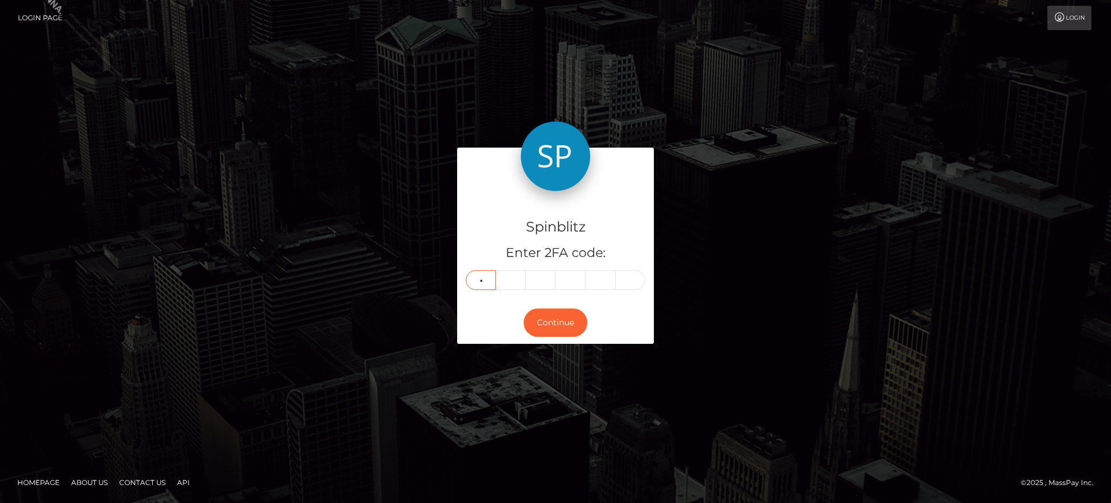
type input "8"
type input "7"
type input "9"
type input "2"
type input "5"
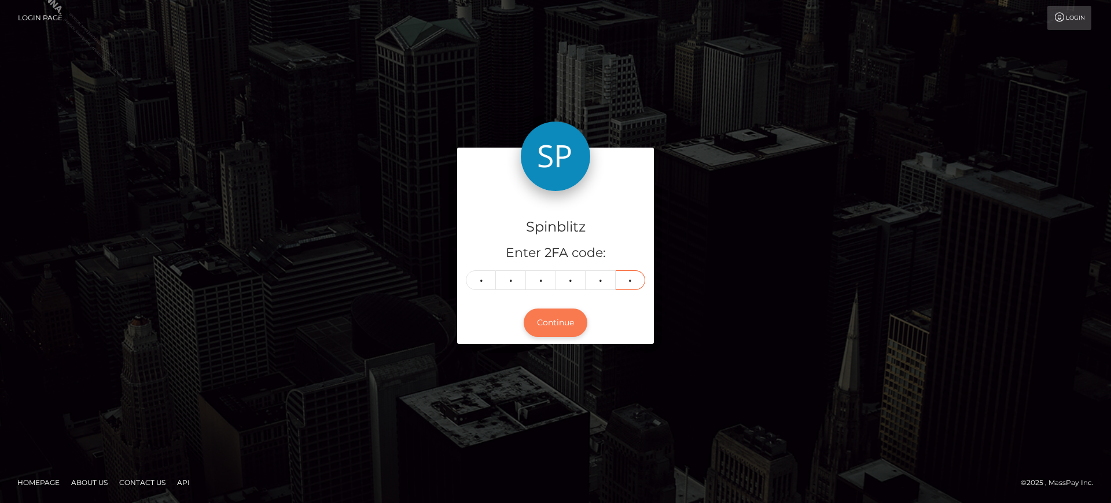
type input "3"
click at [582, 319] on button "Continue" at bounding box center [556, 322] width 64 height 28
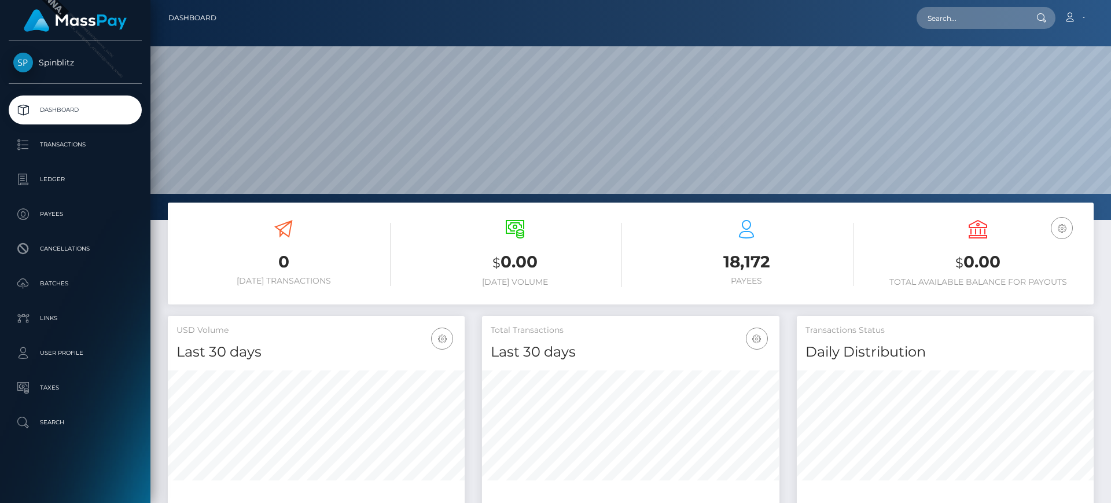
scroll to position [205, 297]
click at [1065, 5] on nav "Dashboard Loading... Loading... Account Edit Profile" at bounding box center [630, 18] width 961 height 36
click at [1066, 14] on icon at bounding box center [1070, 17] width 12 height 9
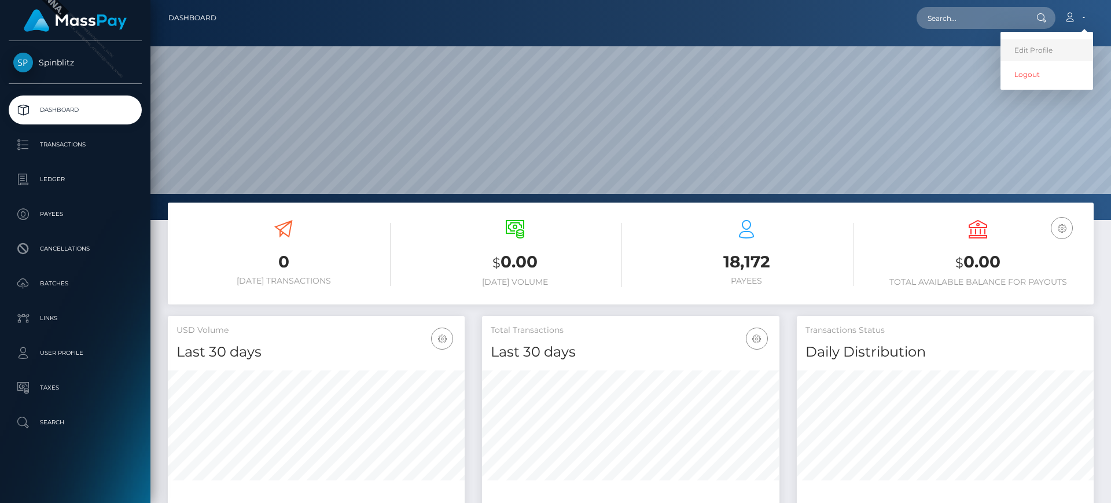
click at [1053, 51] on link "Edit Profile" at bounding box center [1047, 49] width 93 height 21
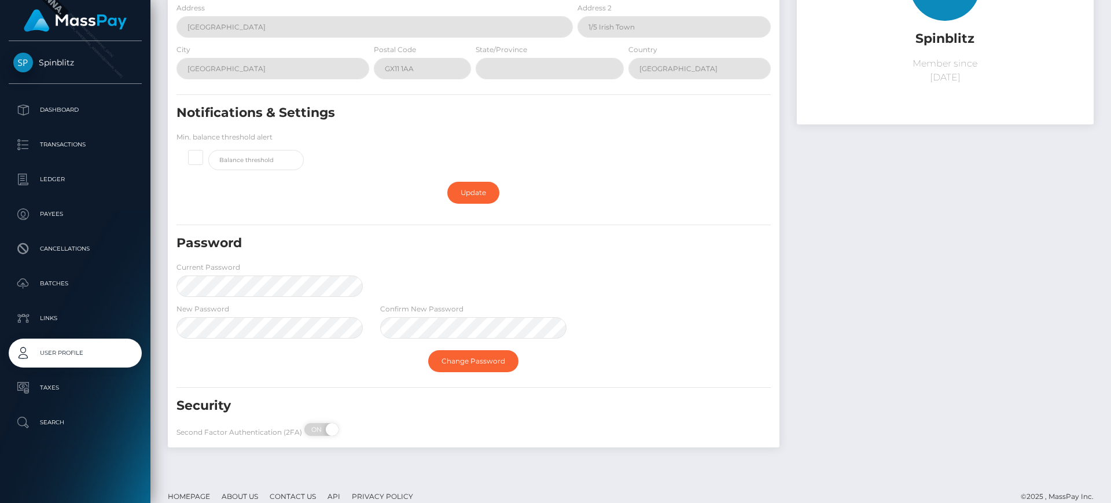
scroll to position [159, 0]
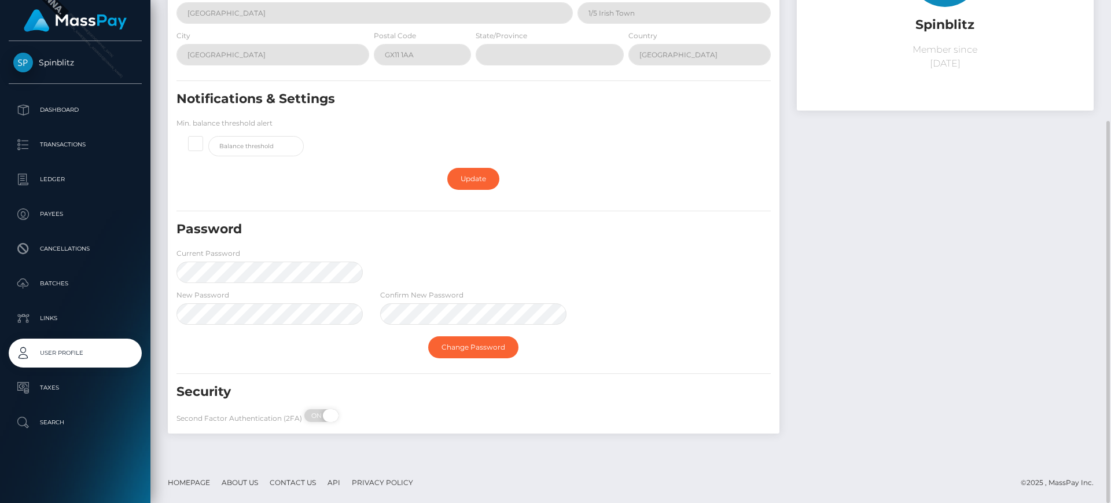
click at [326, 412] on span at bounding box center [331, 415] width 16 height 13
click at [321, 414] on span "OFF" at bounding box center [325, 415] width 29 height 13
checkbox input "true"
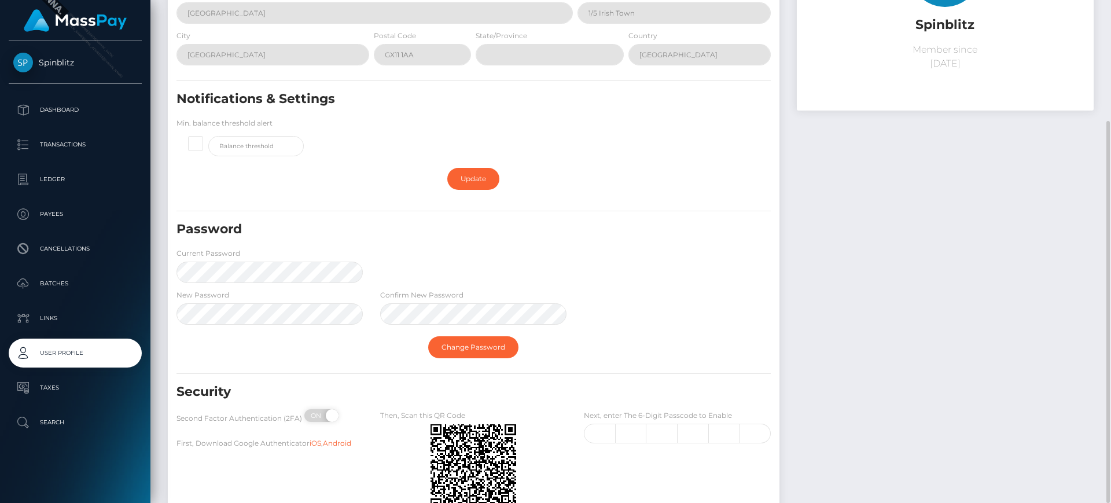
scroll to position [247, 0]
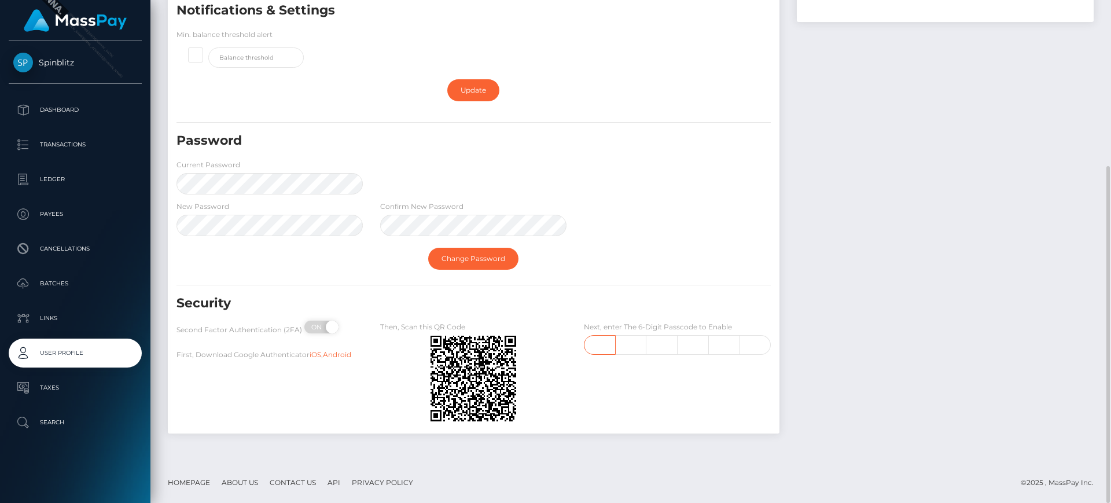
click at [606, 339] on input "text" at bounding box center [599, 345] width 31 height 20
type input "3"
type input "8"
type input "2"
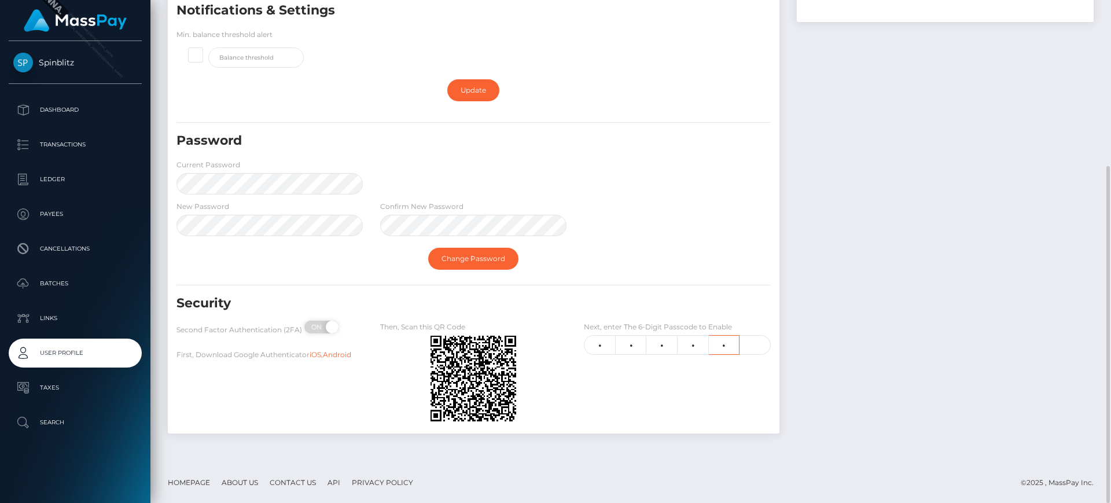
type input "6"
type input "3"
type input "1"
type input "3"
type input "8"
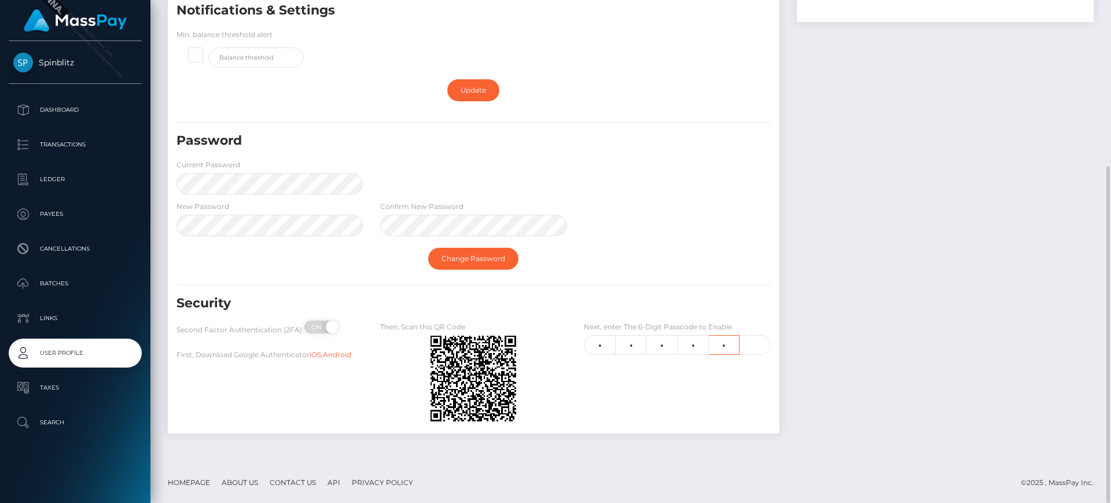
type input "2"
type input "6"
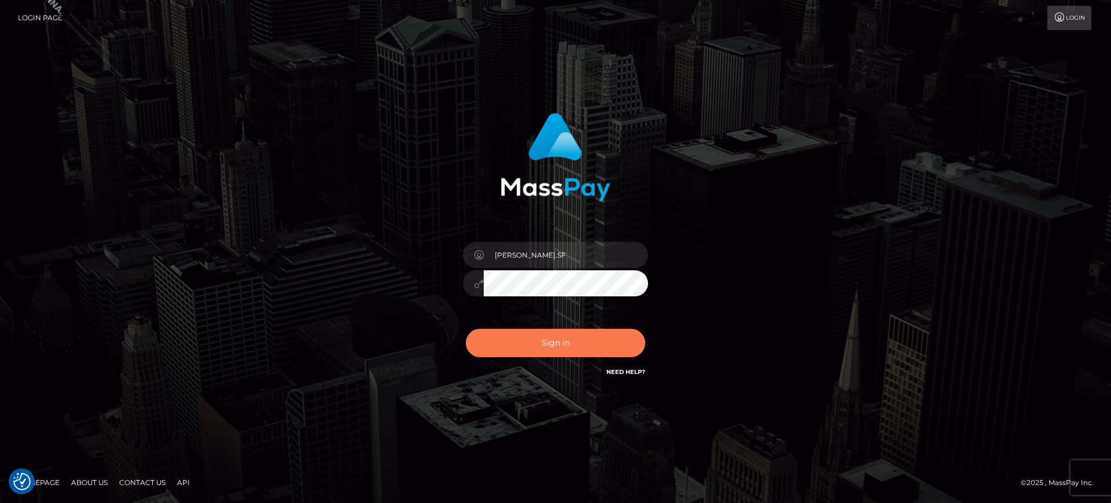
click at [499, 338] on button "Sign in" at bounding box center [555, 343] width 179 height 28
click at [545, 337] on button "Sign in" at bounding box center [555, 343] width 179 height 28
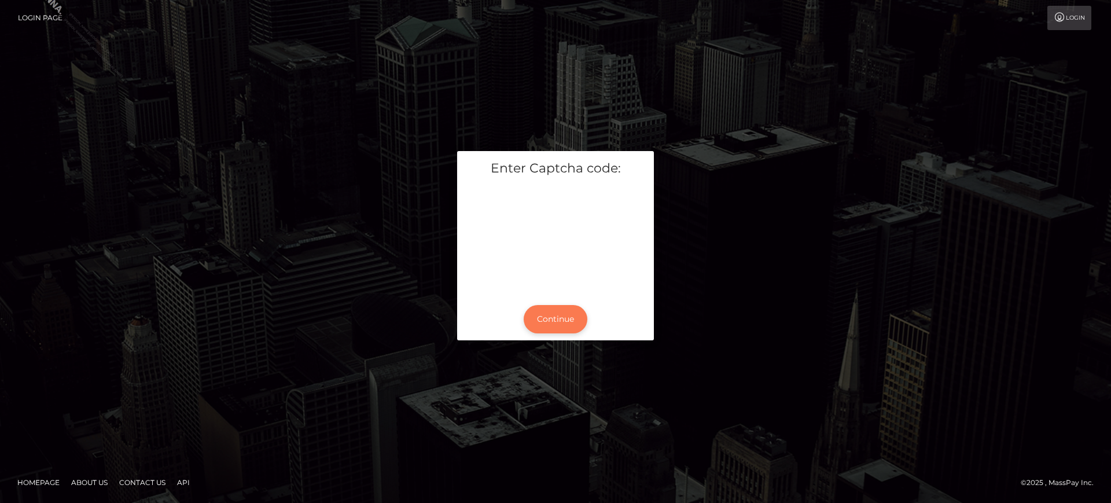
click at [565, 308] on button "Continue" at bounding box center [556, 319] width 64 height 28
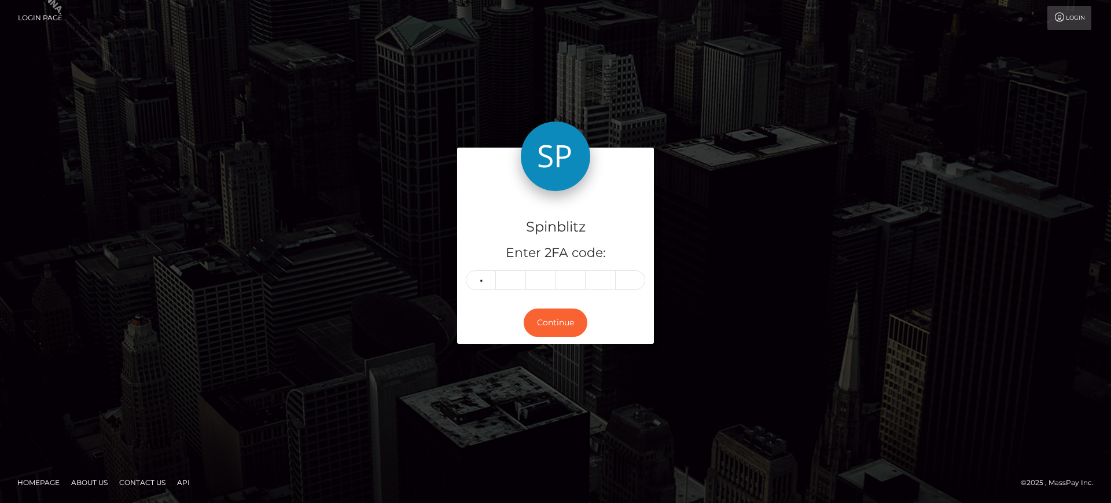
type input "5"
type input "8"
type input "7"
type input "2"
type input "5"
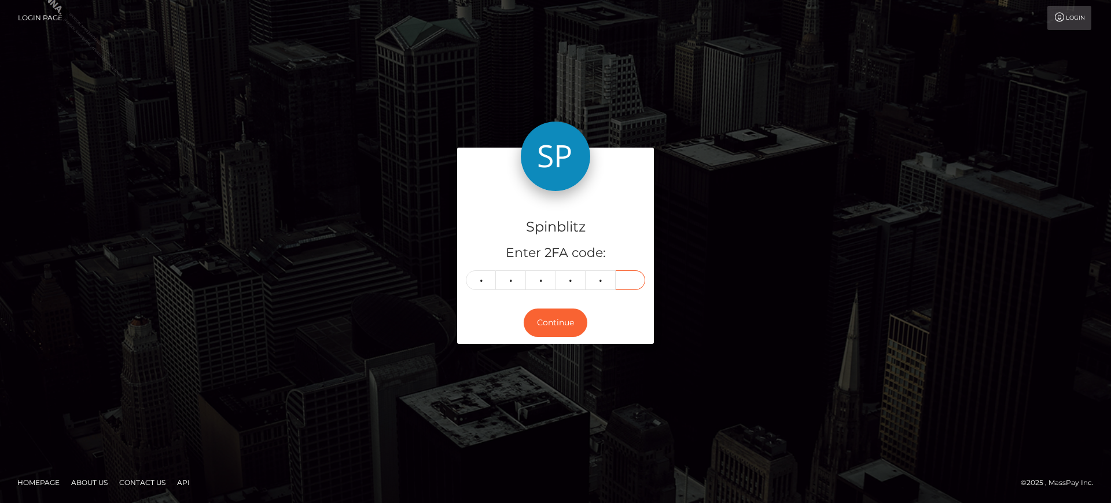
type input "6"
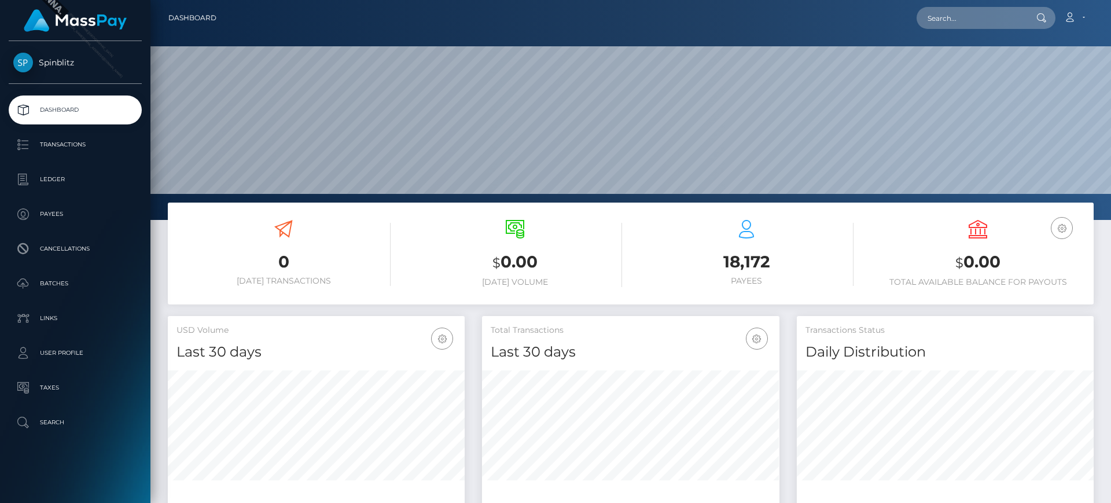
scroll to position [205, 297]
click at [109, 153] on link "Transactions" at bounding box center [75, 144] width 133 height 29
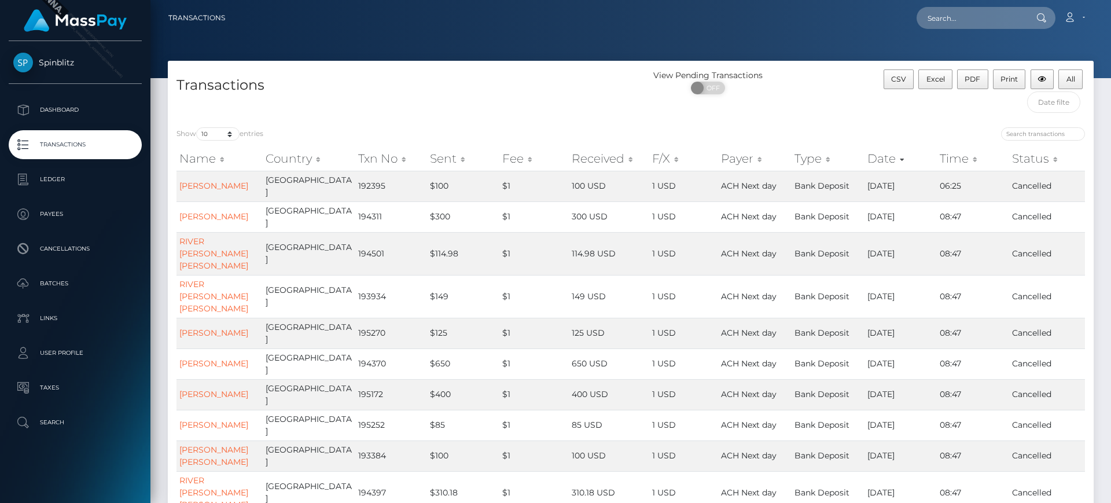
click at [539, 106] on div "Transactions" at bounding box center [399, 93] width 463 height 49
click at [893, 156] on th "Date" at bounding box center [901, 158] width 72 height 23
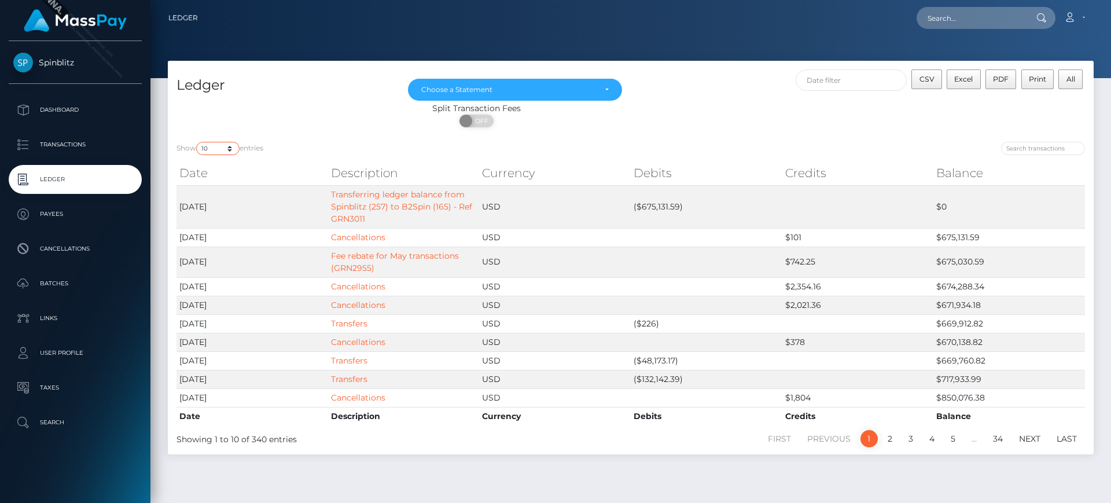
click at [212, 152] on select "10 25 50 100 250" at bounding box center [217, 148] width 43 height 13
select select "50"
click at [197, 142] on select "10 25 50 100 250" at bounding box center [217, 148] width 43 height 13
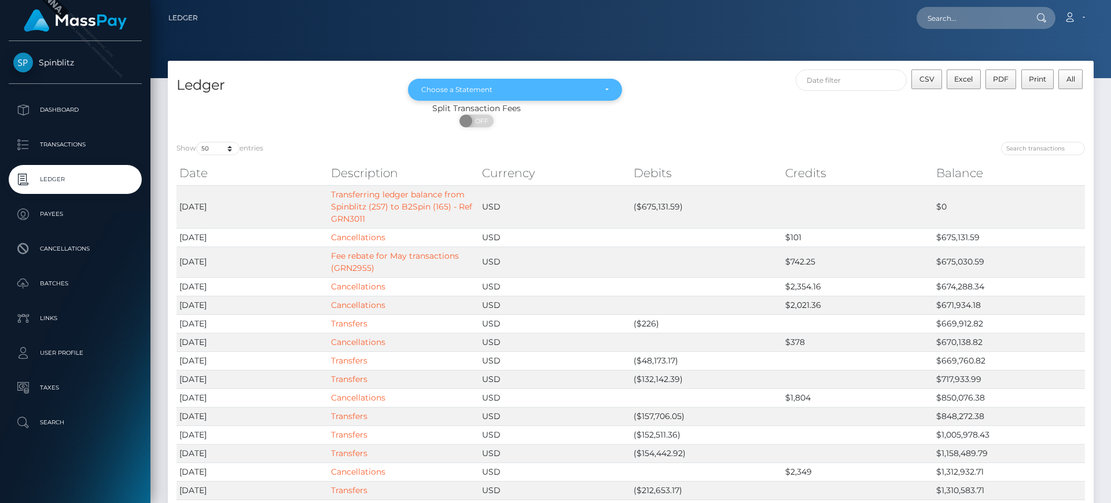
click at [565, 90] on div "Choose a Statement" at bounding box center [508, 89] width 174 height 9
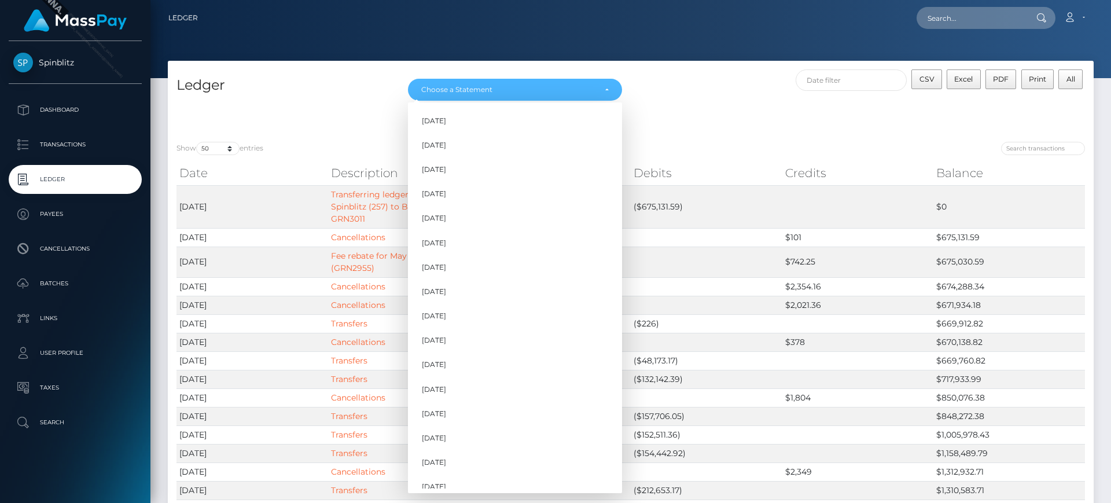
scroll to position [72, 0]
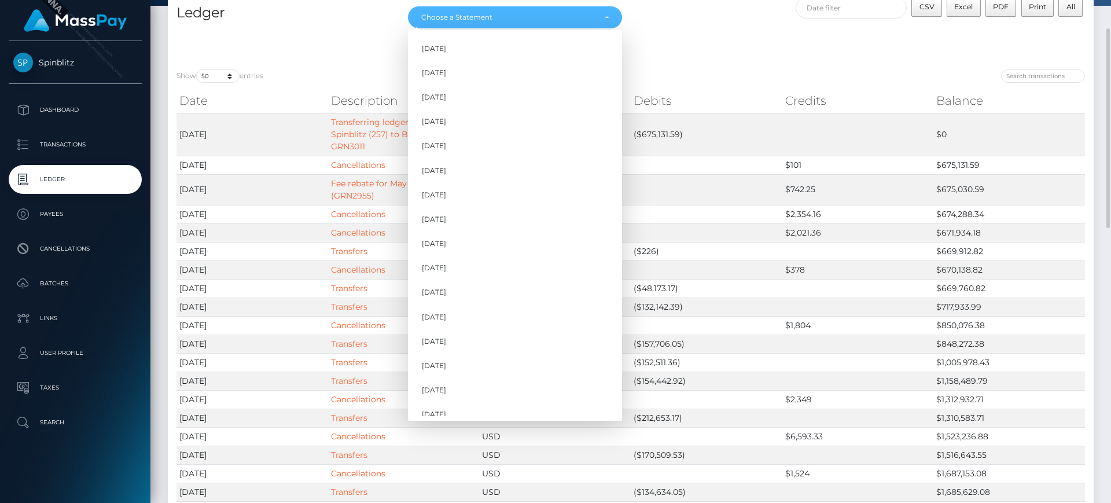
click at [835, 42] on div "Split Transaction Fees ON OFF" at bounding box center [631, 45] width 926 height 31
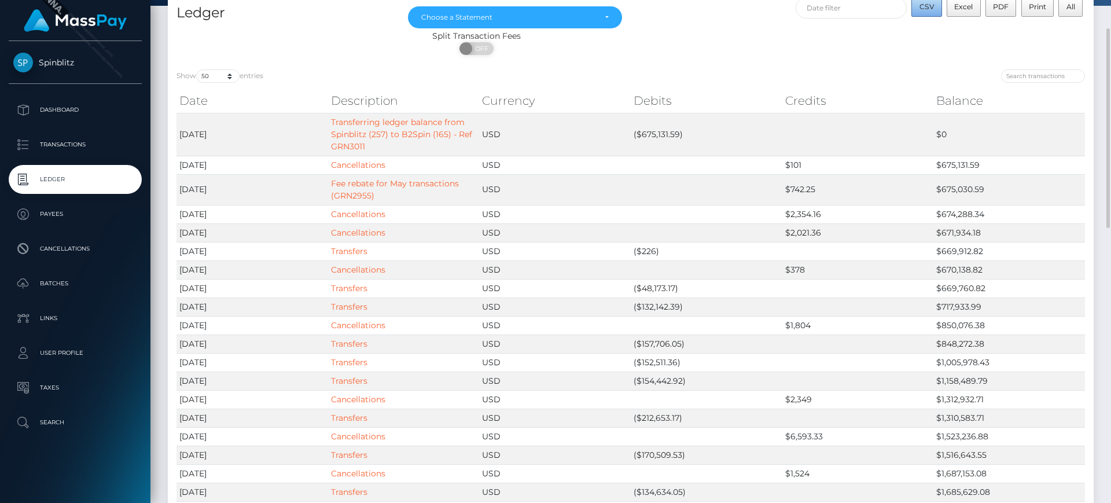
click at [932, 14] on button "CSV" at bounding box center [927, 7] width 31 height 20
click at [563, 10] on div "Choose a Statement" at bounding box center [515, 17] width 214 height 22
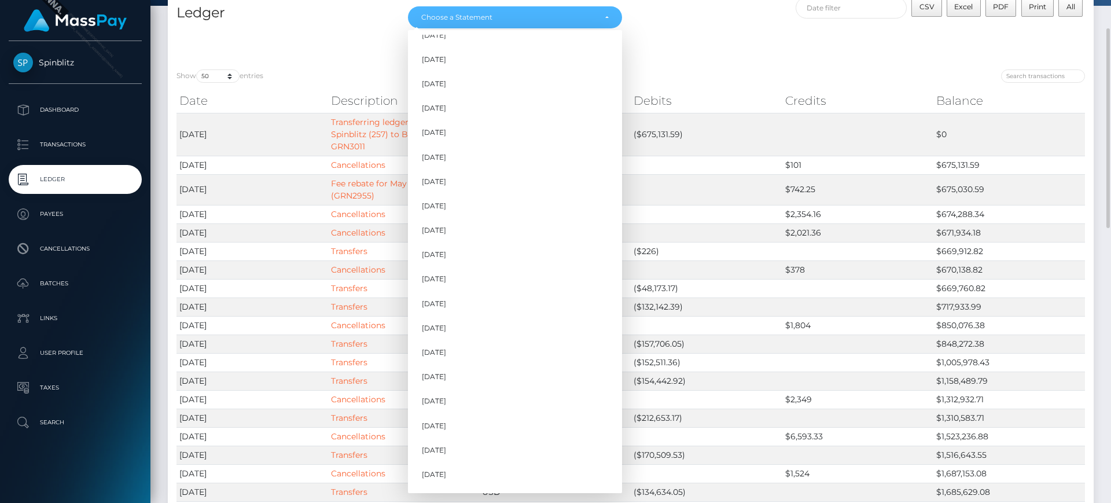
scroll to position [35, 0]
click at [492, 477] on link "Sep 2025" at bounding box center [515, 477] width 214 height 21
select select "Sep 2025"
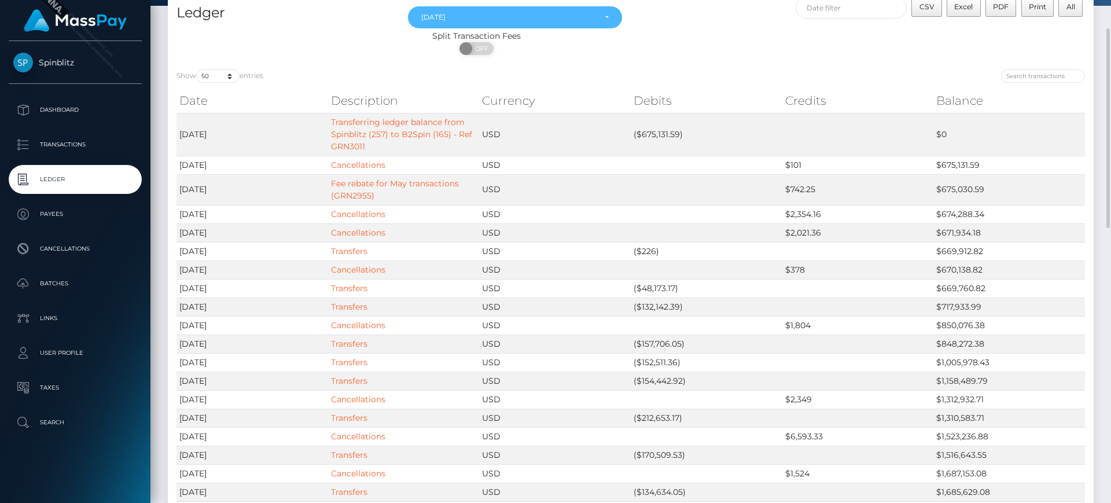
scroll to position [0, 0]
